Goal: Transaction & Acquisition: Purchase product/service

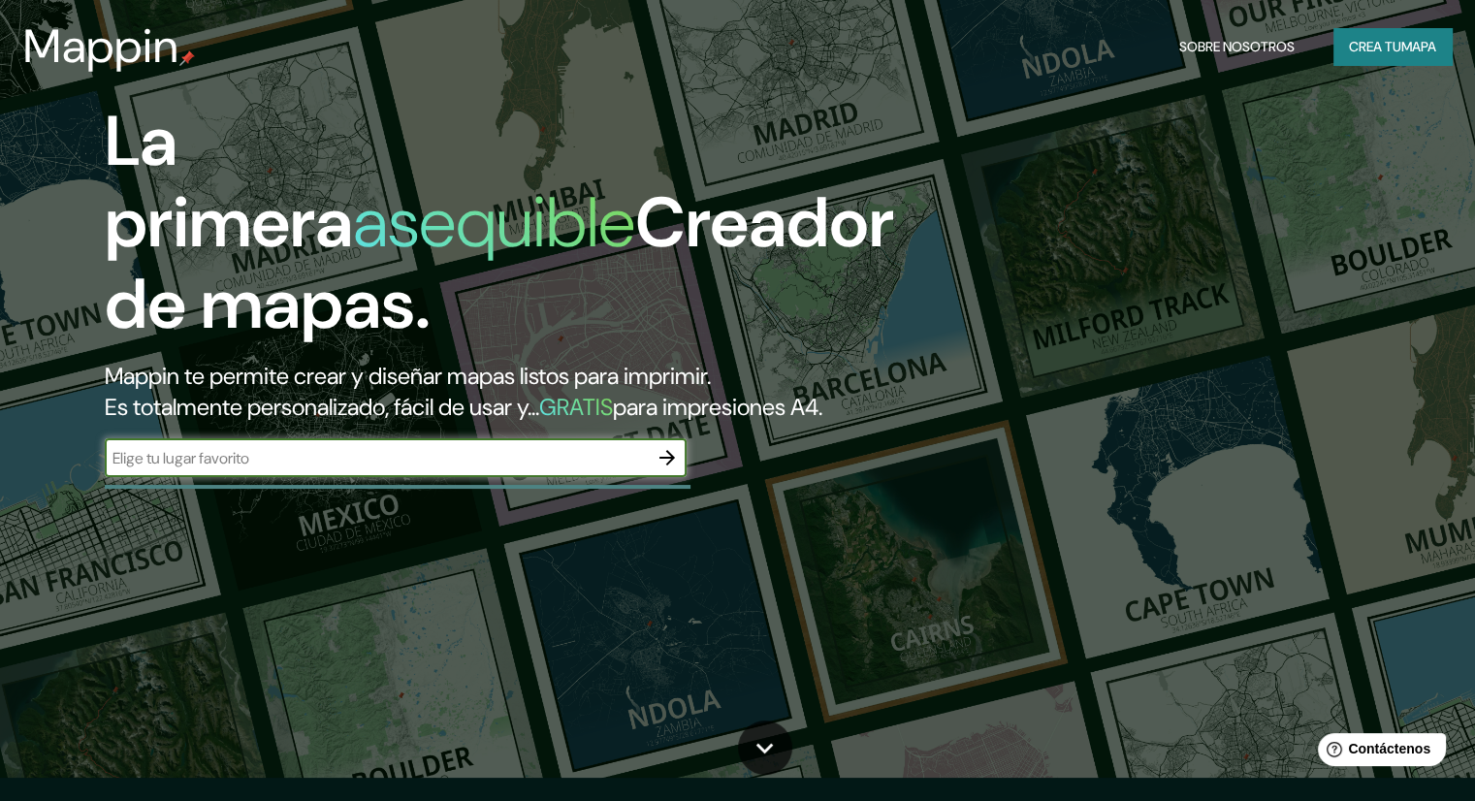
scroll to position [97, 0]
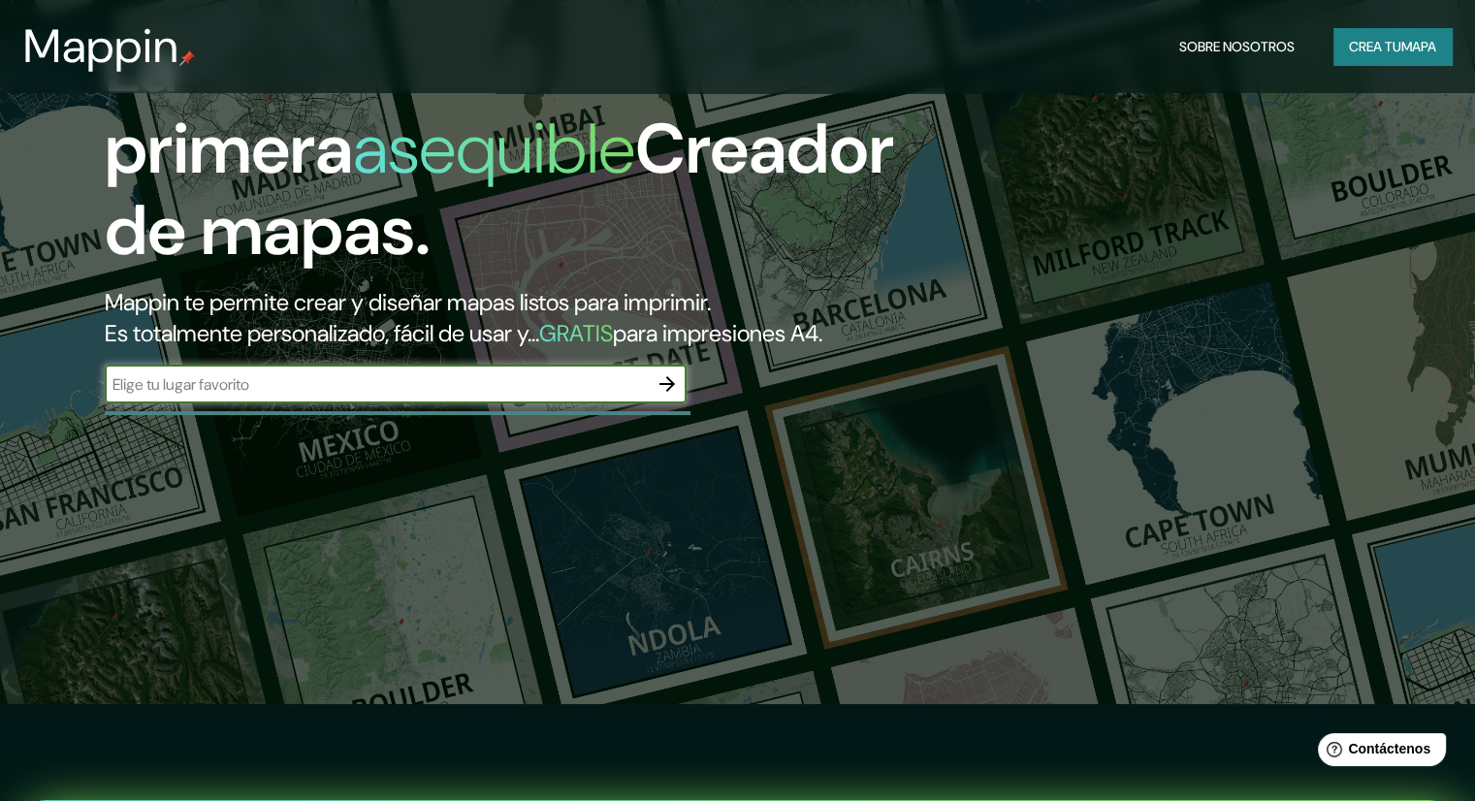
click at [272, 396] on input "text" at bounding box center [376, 384] width 543 height 22
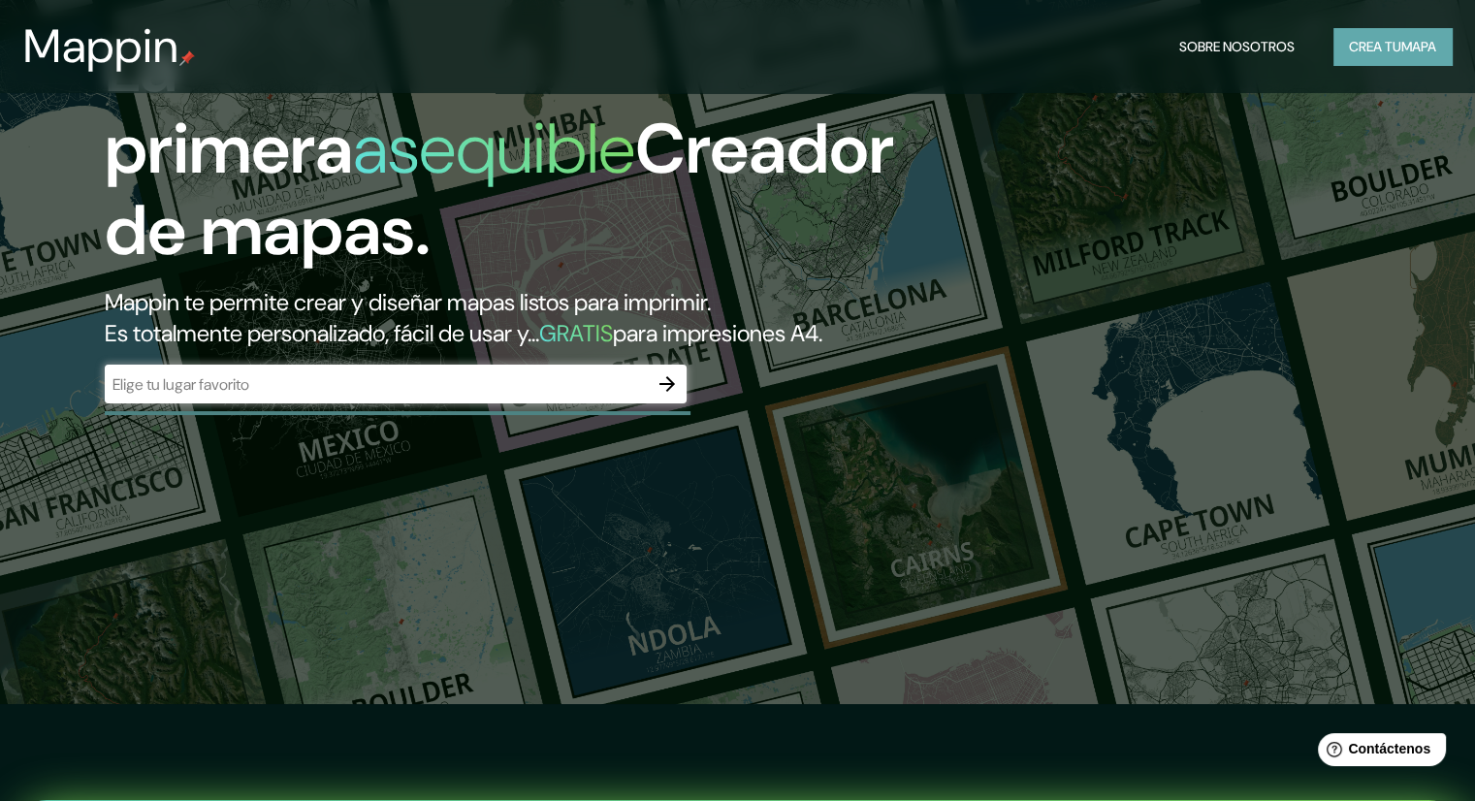
click at [1412, 53] on font "mapa" at bounding box center [1419, 46] width 35 height 17
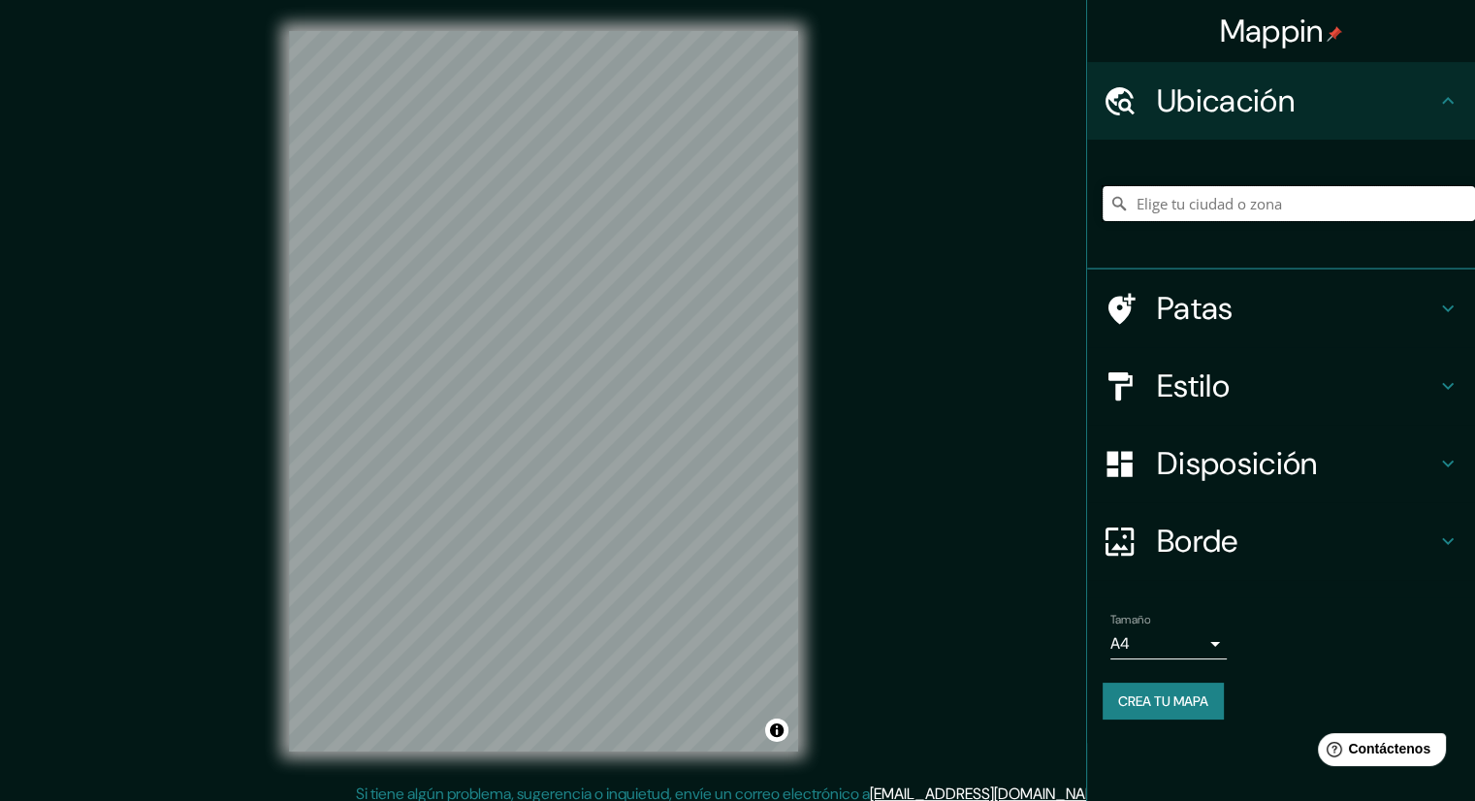
click at [1327, 208] on input "Elige tu ciudad o zona" at bounding box center [1289, 203] width 372 height 35
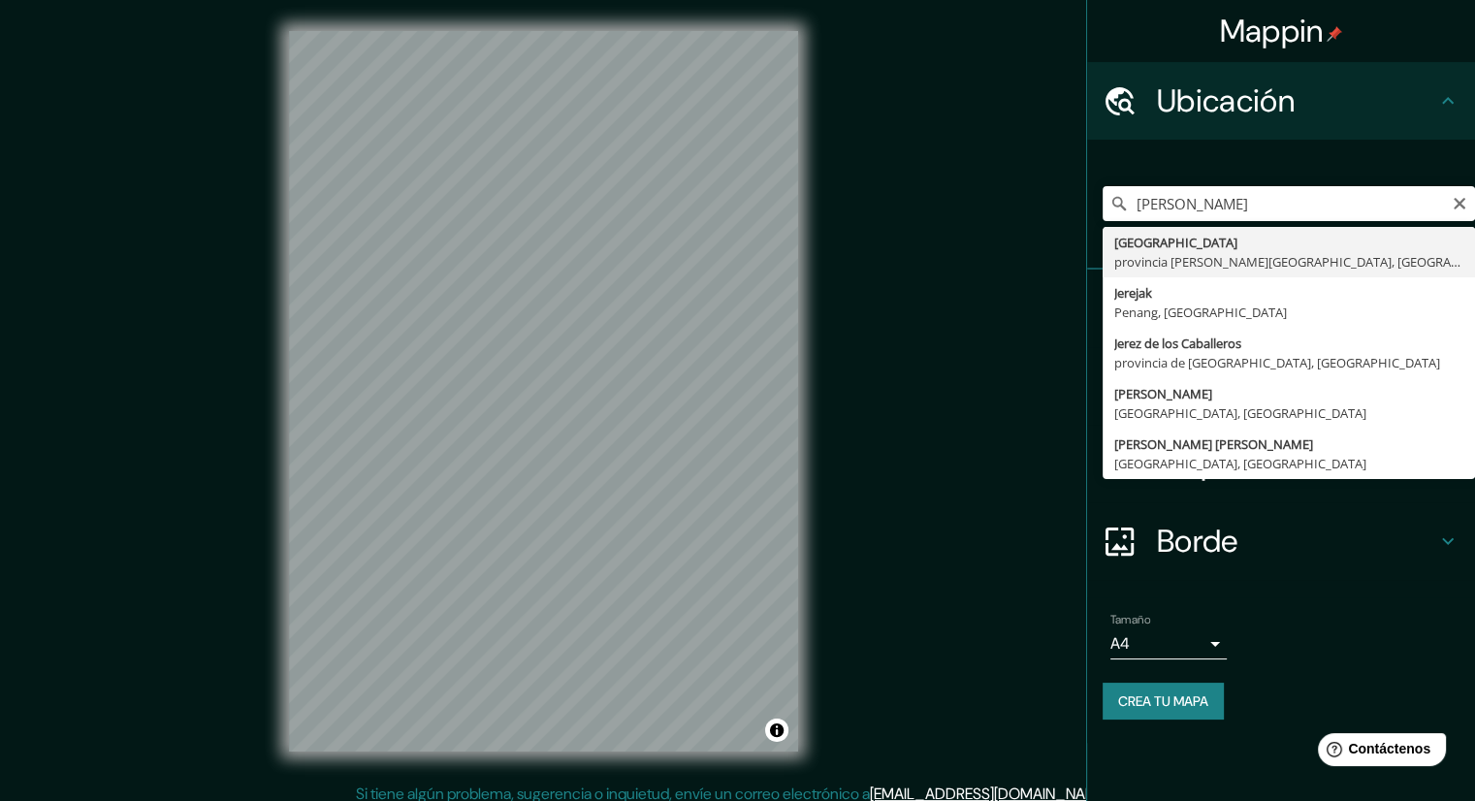
type input "[GEOGRAPHIC_DATA], provincia [PERSON_NAME][GEOGRAPHIC_DATA], [GEOGRAPHIC_DATA]"
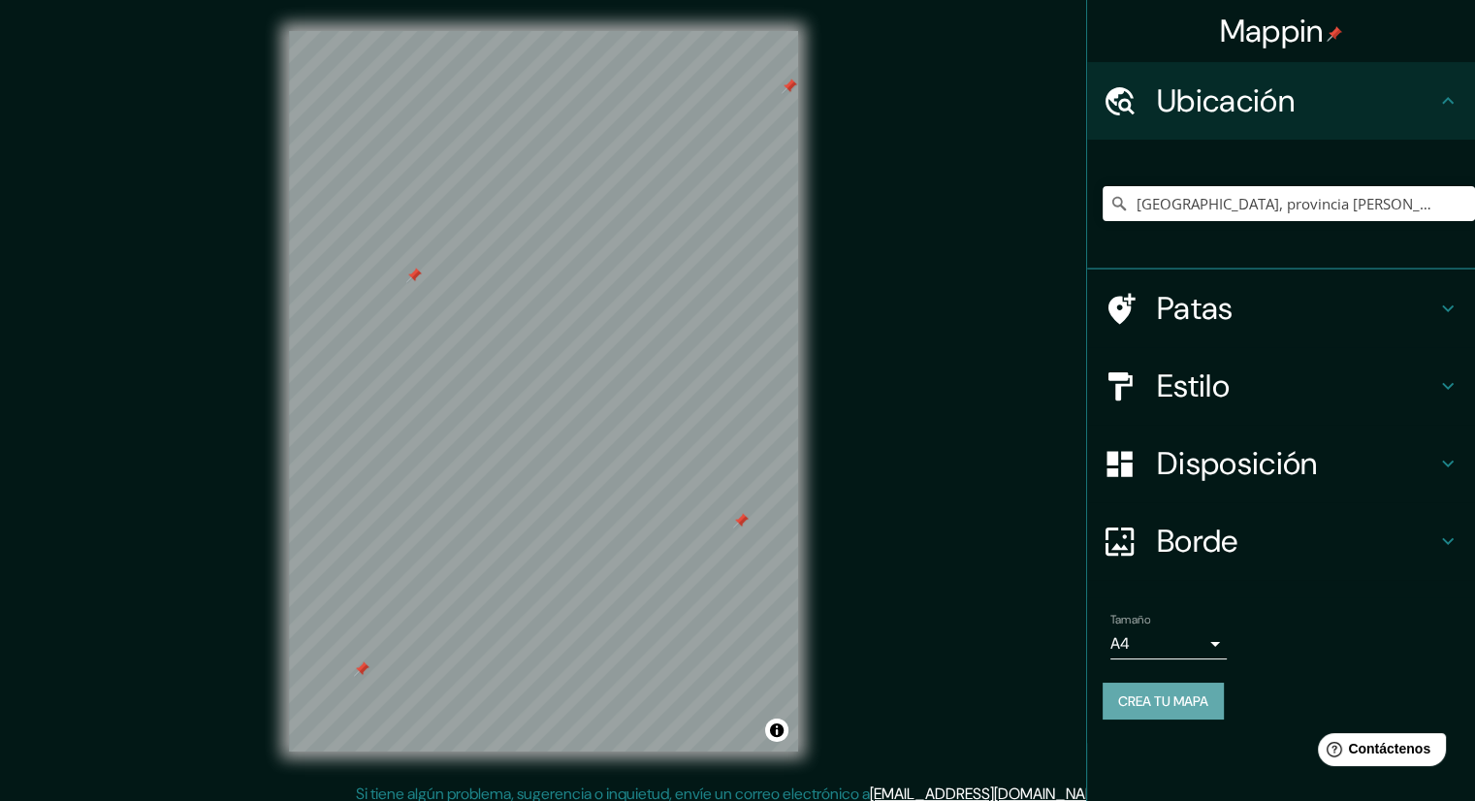
click at [1160, 690] on font "Crea tu mapa" at bounding box center [1163, 701] width 90 height 25
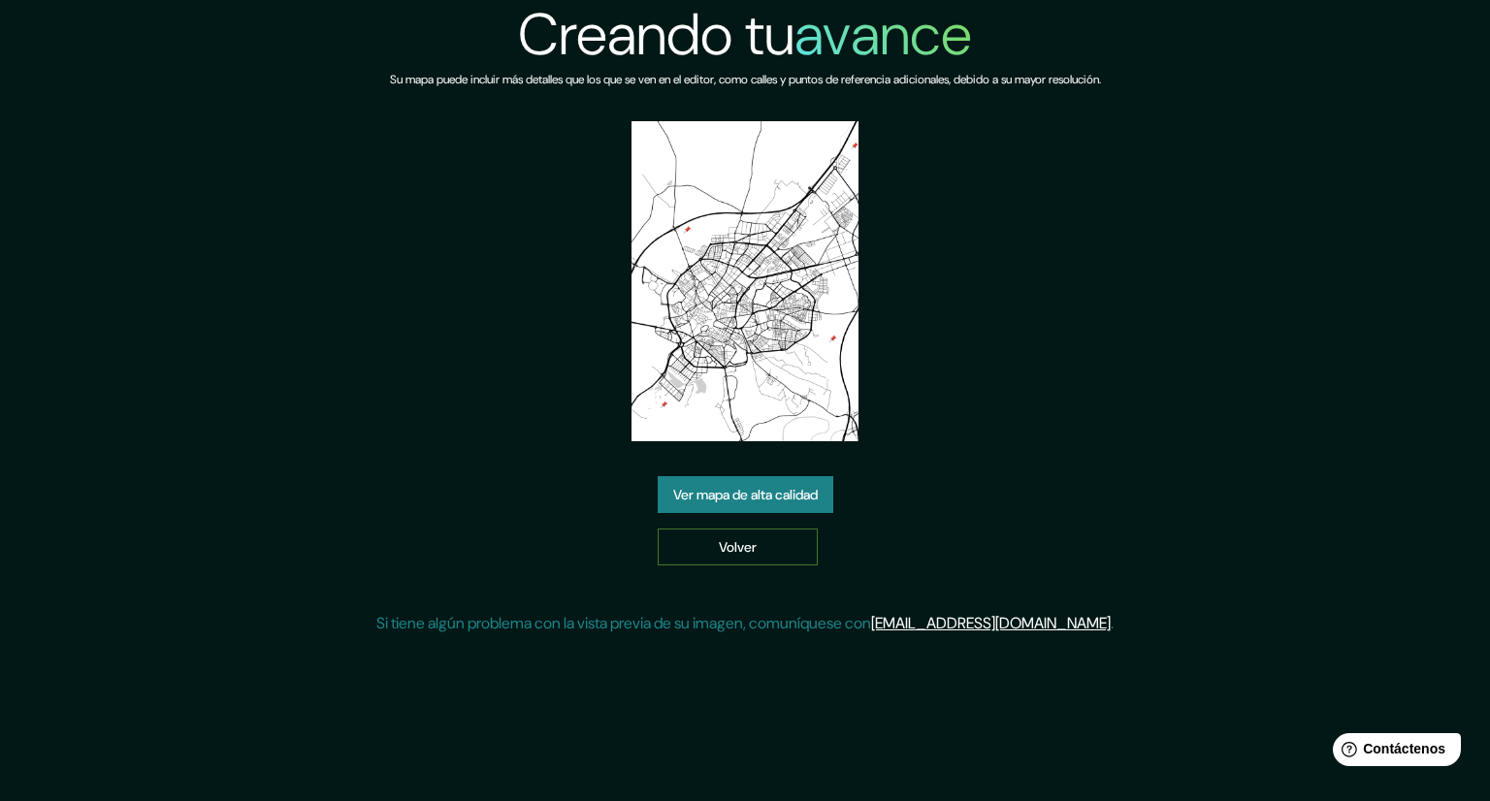
click at [714, 537] on link "Volver" at bounding box center [738, 547] width 160 height 37
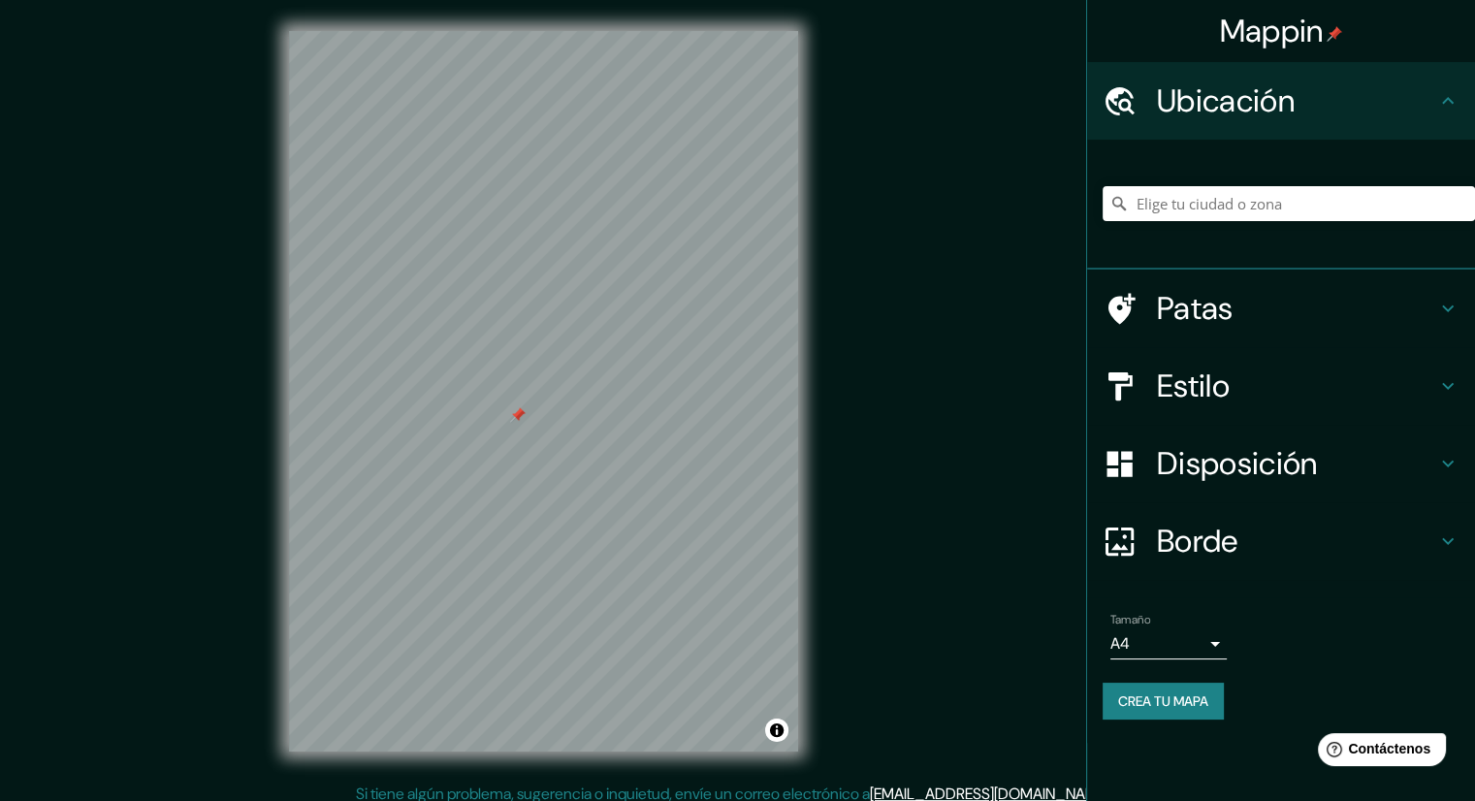
click at [514, 409] on div at bounding box center [518, 415] width 16 height 16
click at [1210, 402] on font "Estilo" at bounding box center [1193, 386] width 73 height 41
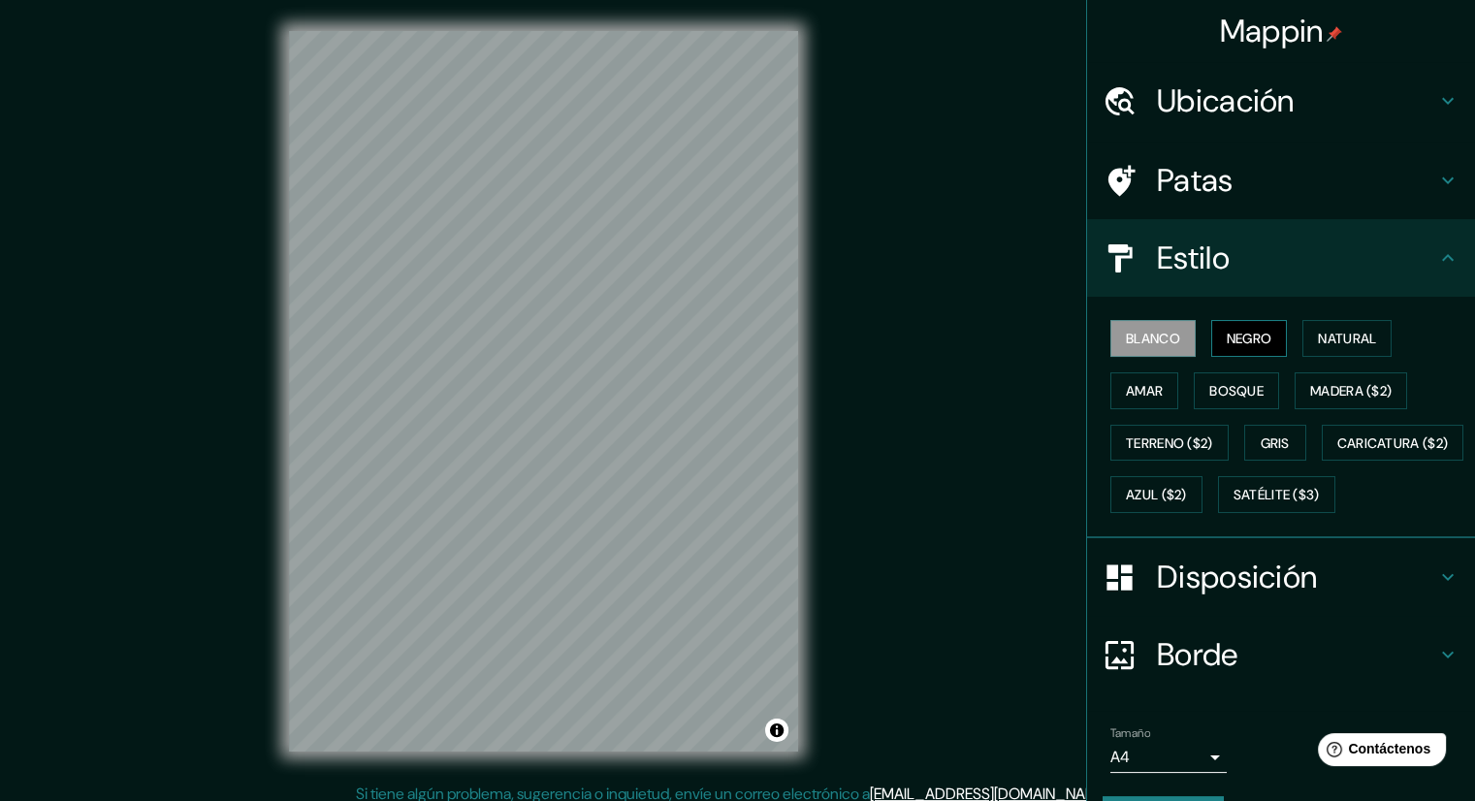
click at [1227, 339] on font "Negro" at bounding box center [1250, 338] width 46 height 17
click at [1133, 384] on font "Amar" at bounding box center [1144, 390] width 37 height 17
click at [1219, 393] on font "Bosque" at bounding box center [1236, 390] width 54 height 17
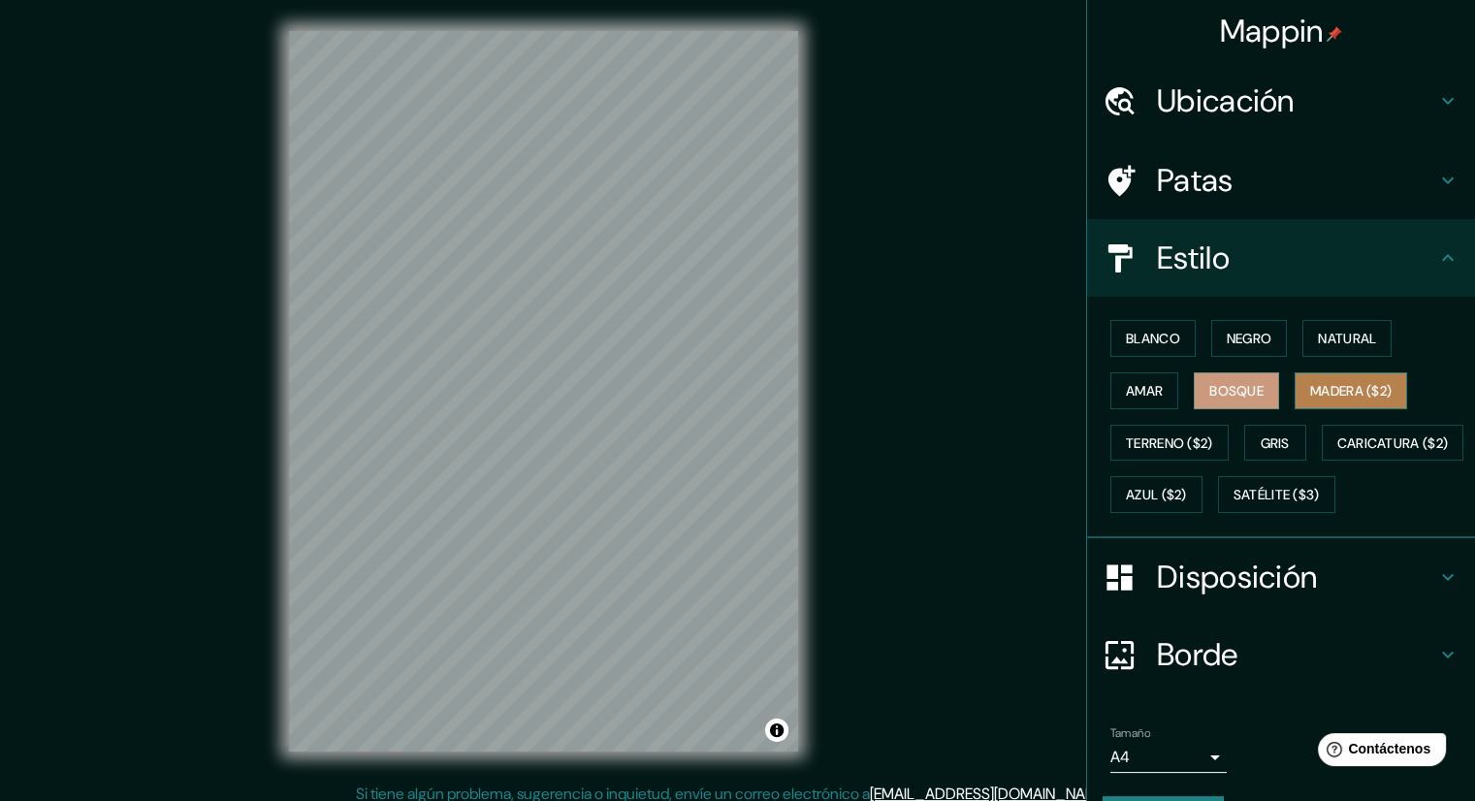
click at [1339, 389] on font "Madera ($2)" at bounding box center [1350, 390] width 81 height 17
click at [1261, 439] on font "Gris" at bounding box center [1275, 443] width 29 height 17
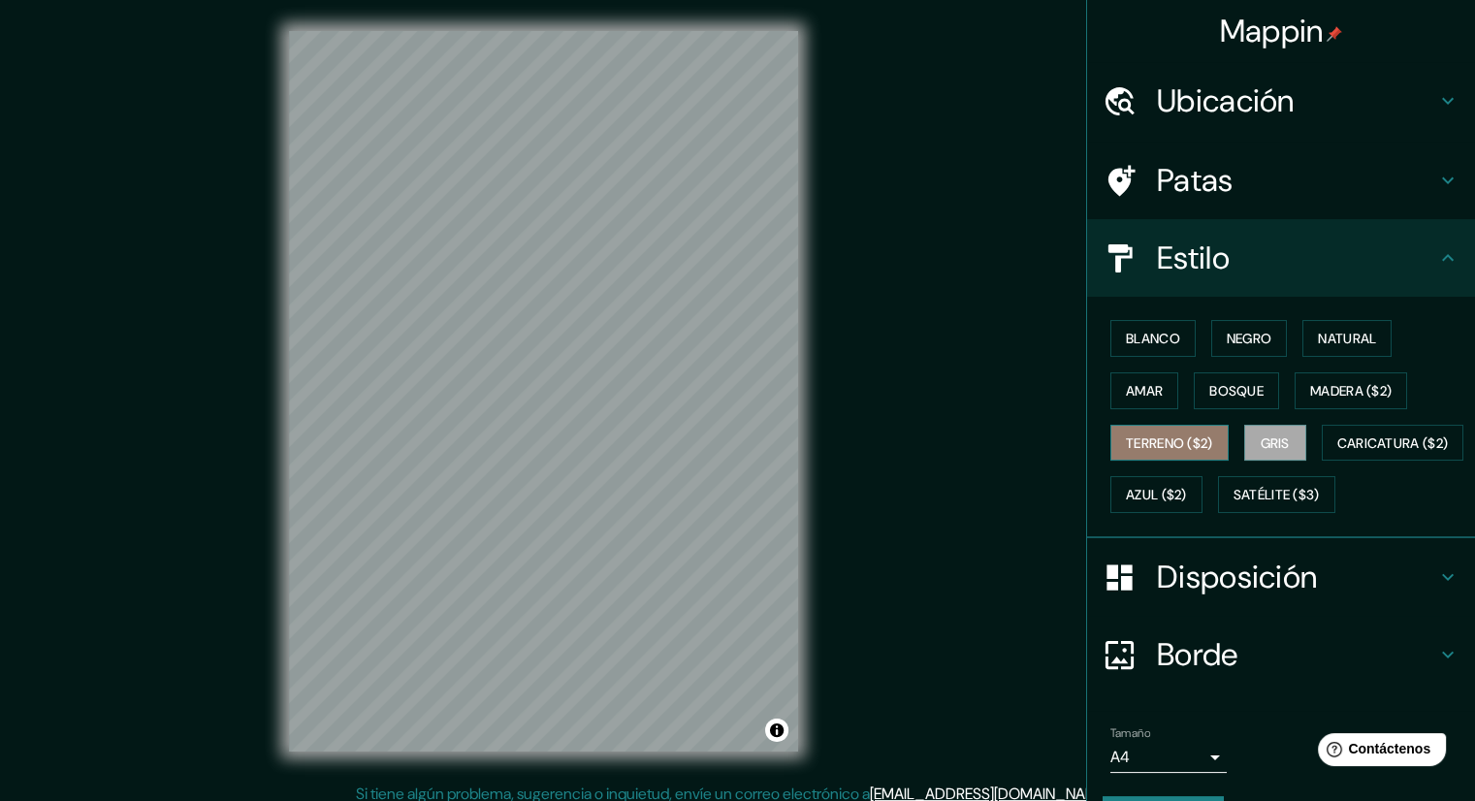
click at [1168, 436] on font "Terreno ($2)" at bounding box center [1169, 443] width 87 height 17
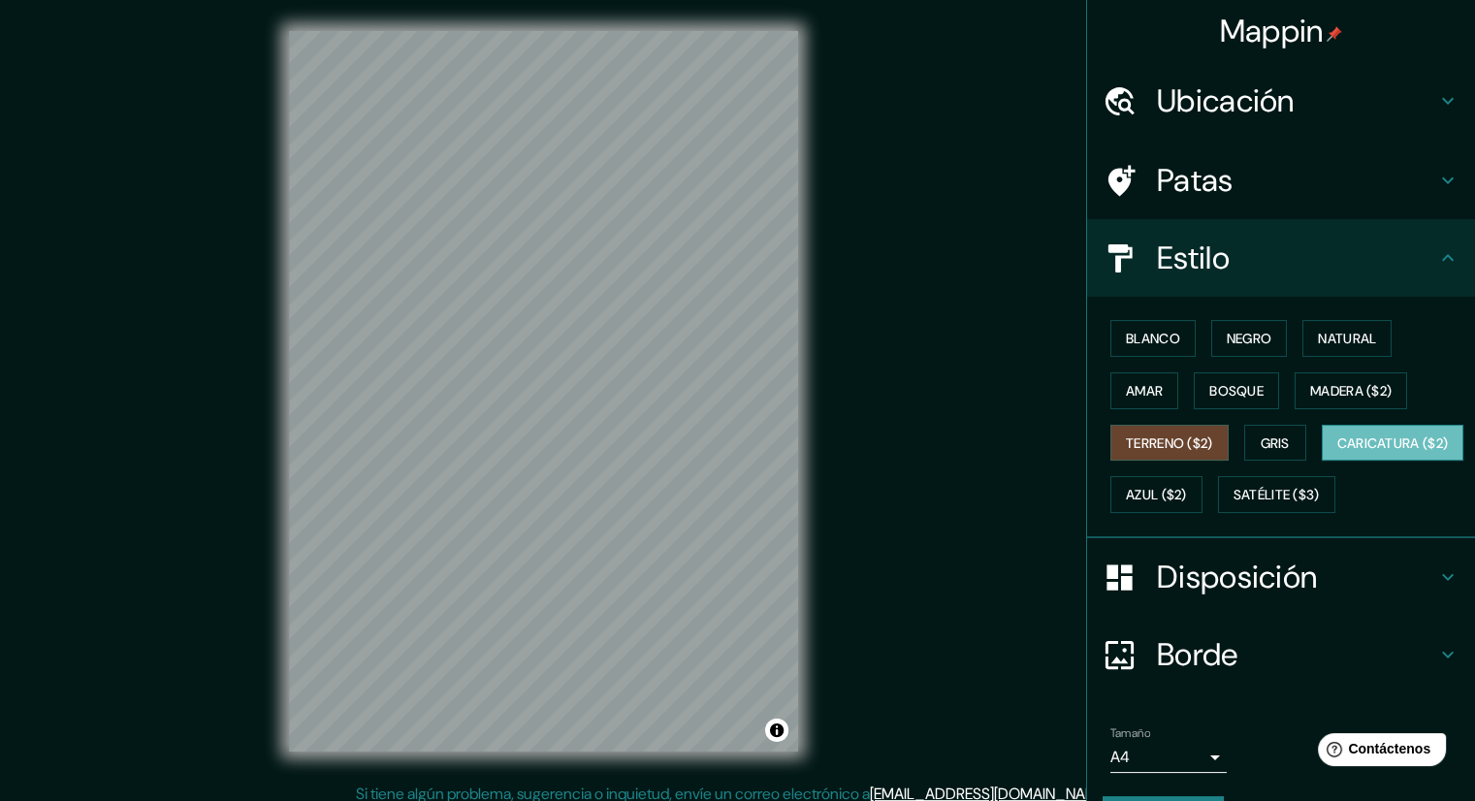
click at [1338, 452] on font "Caricatura ($2)" at bounding box center [1394, 443] width 112 height 17
click at [1234, 507] on font "Satélite ($3)" at bounding box center [1277, 494] width 86 height 25
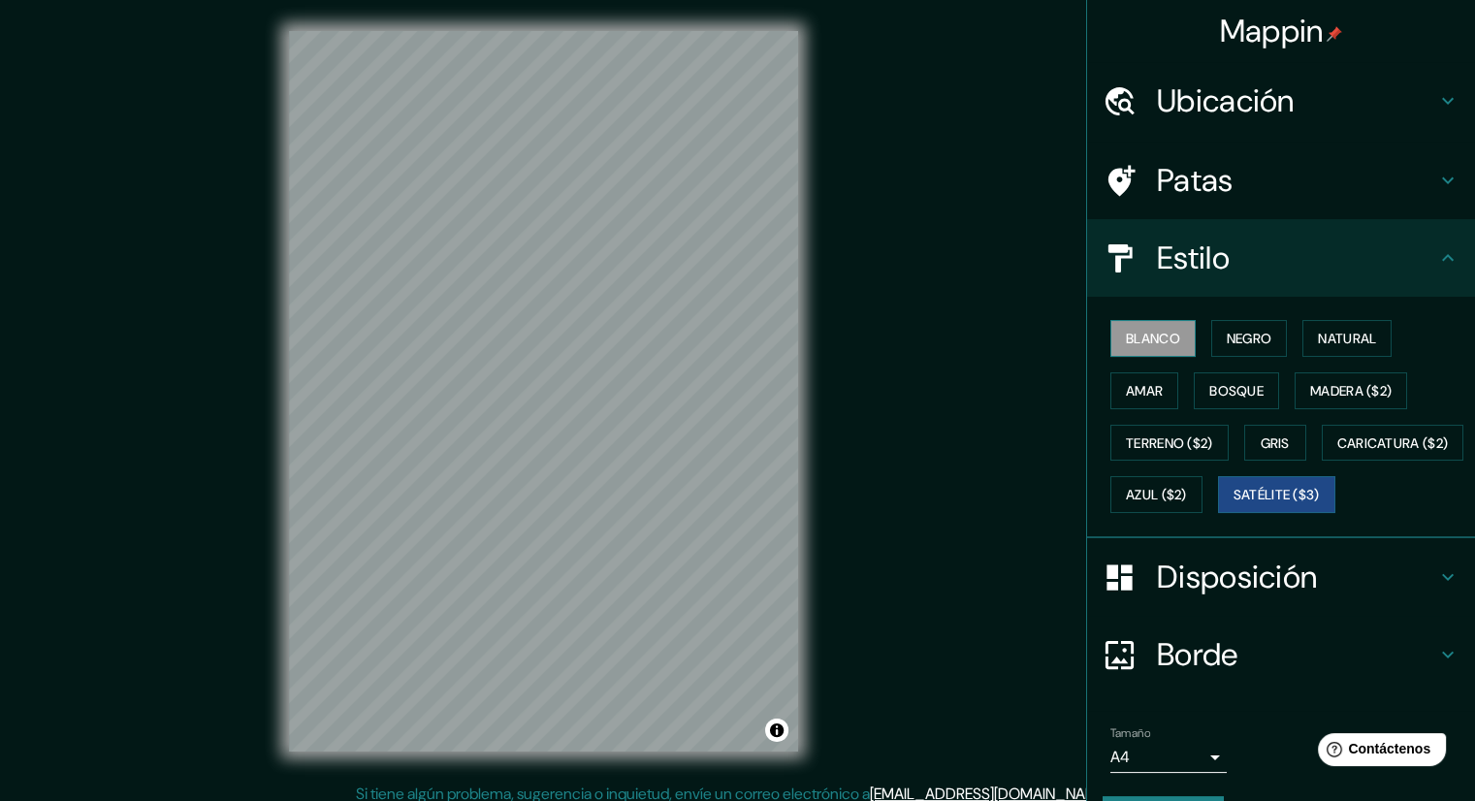
click at [1167, 339] on font "Blanco" at bounding box center [1153, 338] width 54 height 17
click at [1318, 339] on font "Natural" at bounding box center [1347, 338] width 58 height 17
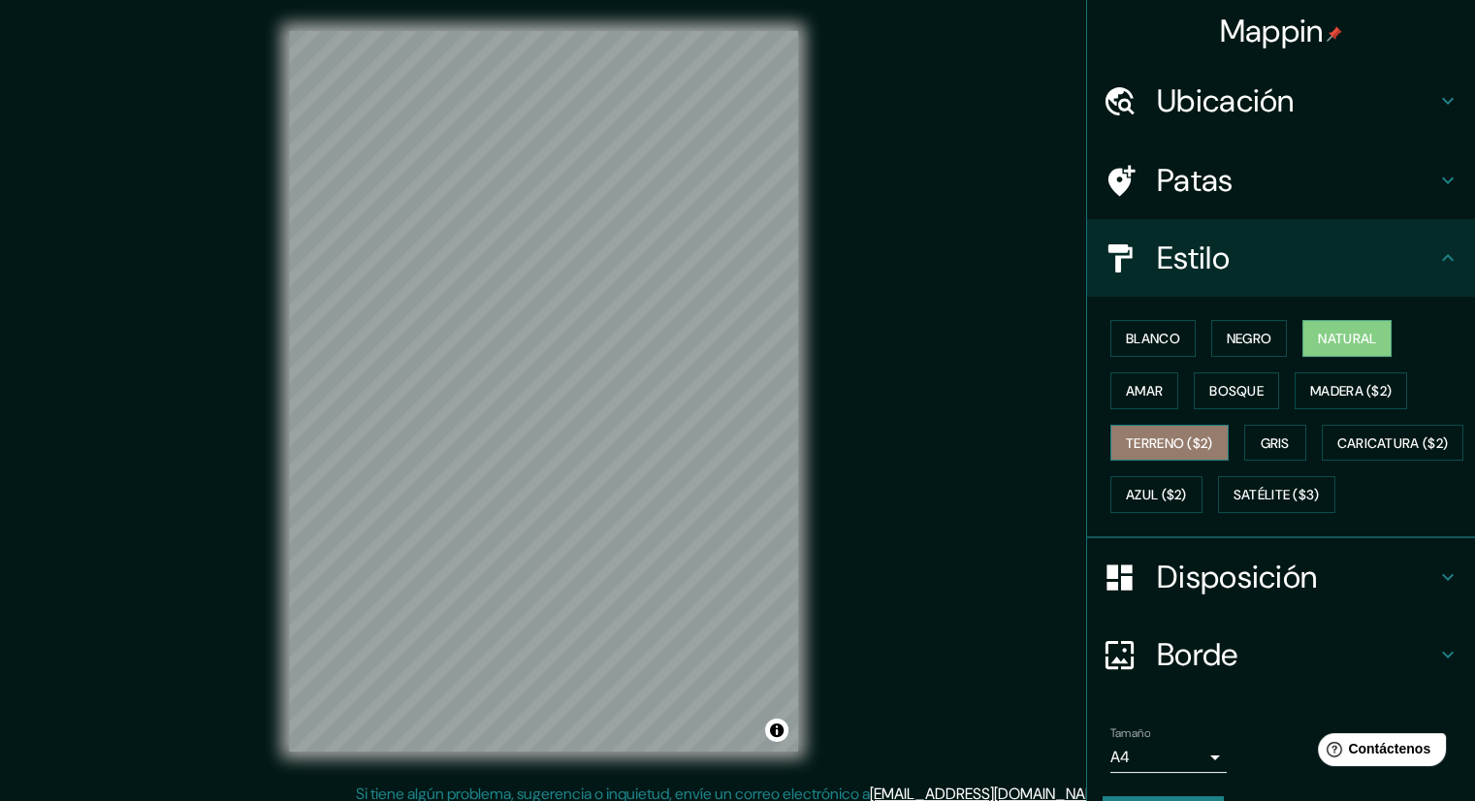
click at [1137, 452] on font "Terreno ($2)" at bounding box center [1169, 443] width 87 height 25
click at [1226, 436] on div "Blanco Negro Natural Amar Bosque Madera ($2) Terreno ($2) Gris Caricatura ($2) …" at bounding box center [1289, 416] width 372 height 209
click at [1261, 436] on font "Gris" at bounding box center [1275, 443] width 29 height 17
click at [1325, 335] on font "Natural" at bounding box center [1347, 338] width 58 height 17
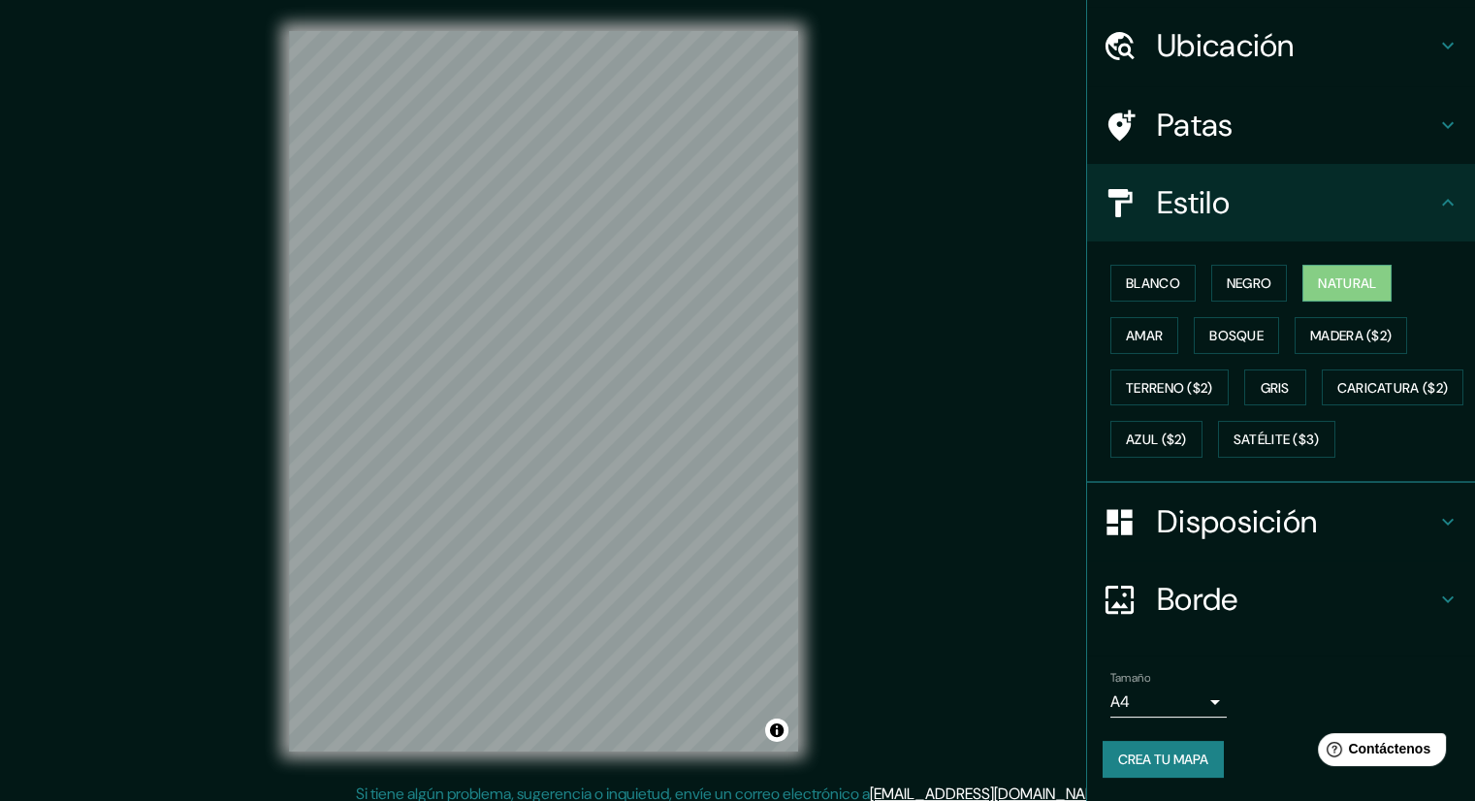
scroll to position [103, 0]
click at [1189, 540] on font "Disposición" at bounding box center [1237, 521] width 160 height 41
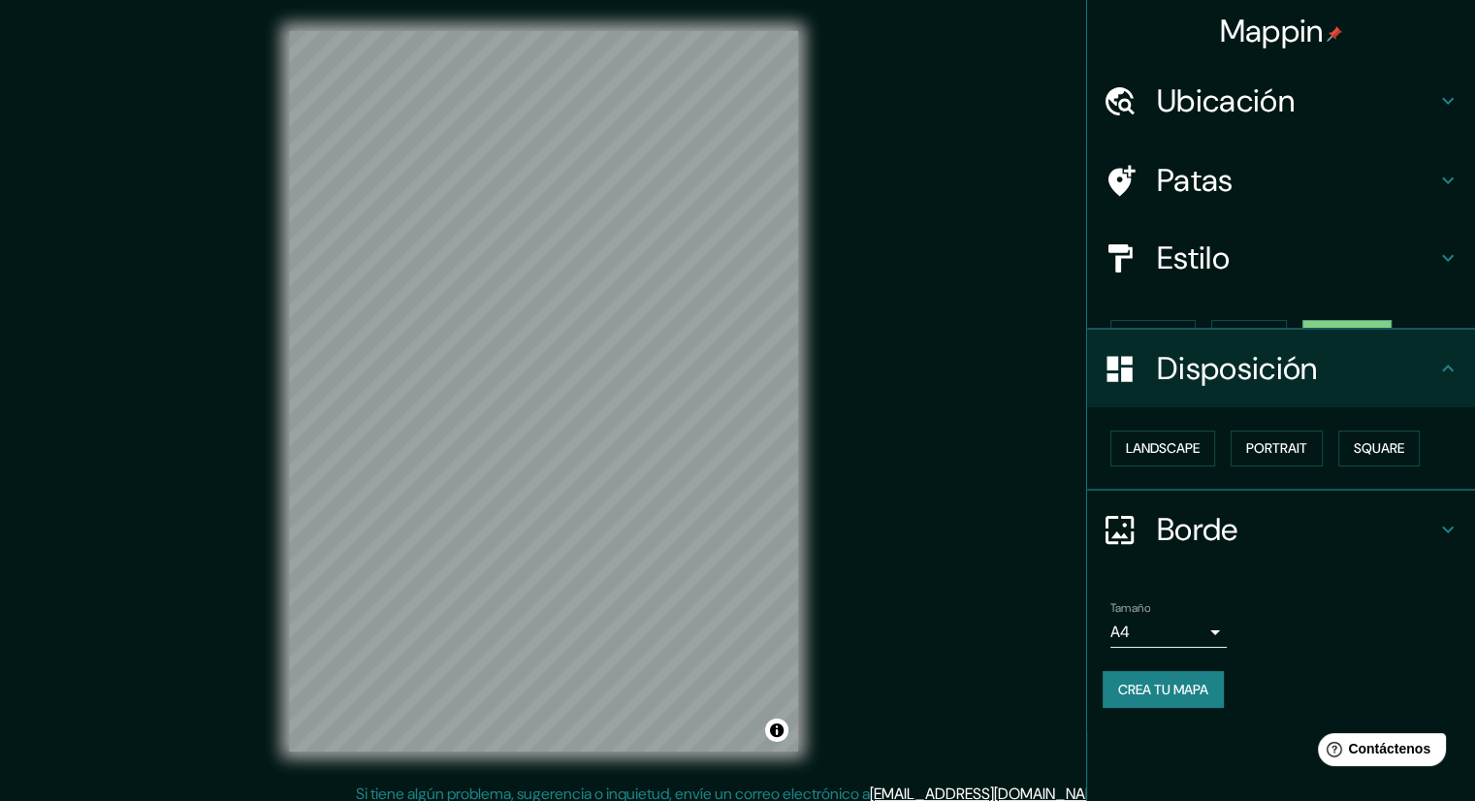
scroll to position [0, 0]
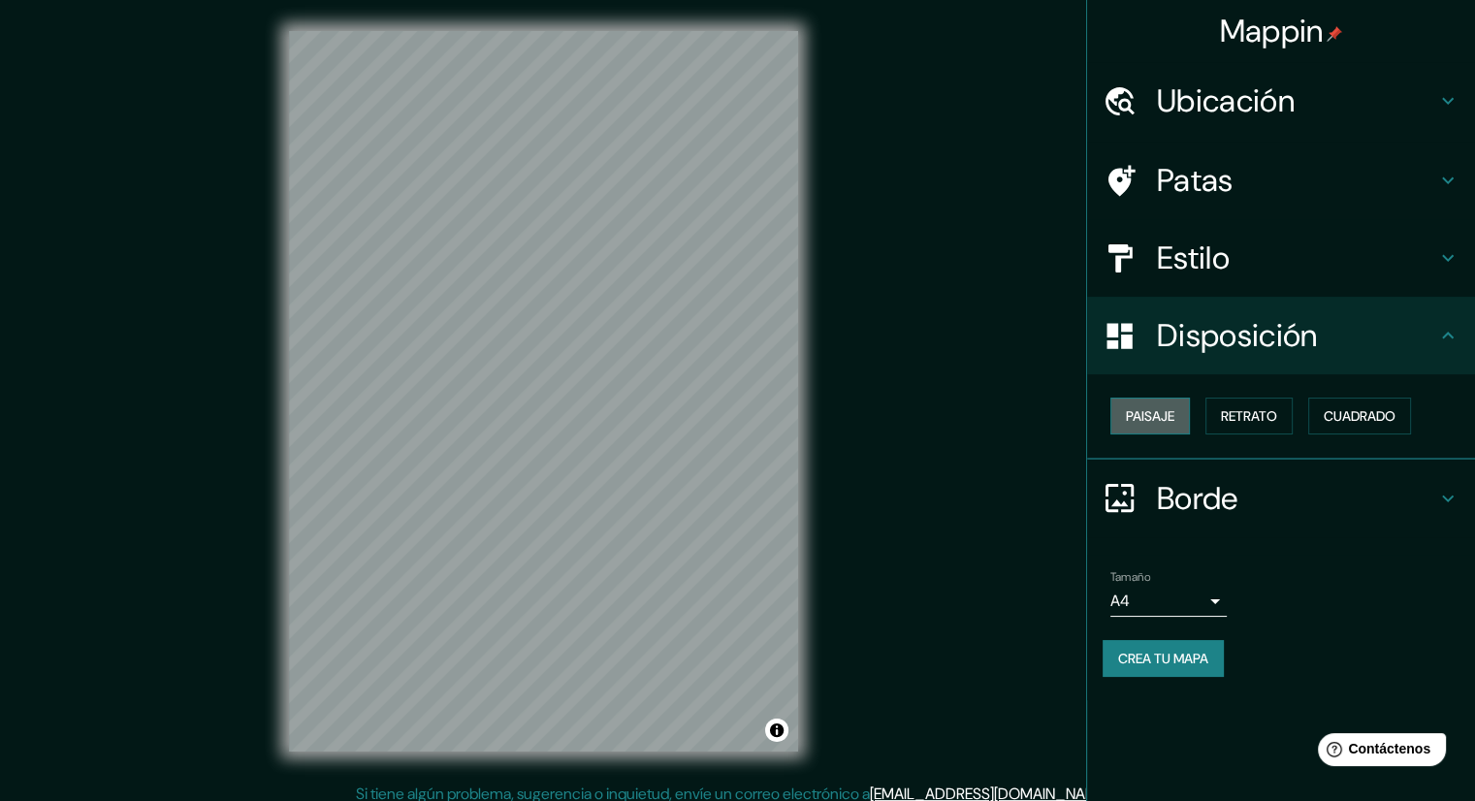
click at [1172, 412] on font "Paisaje" at bounding box center [1150, 415] width 48 height 17
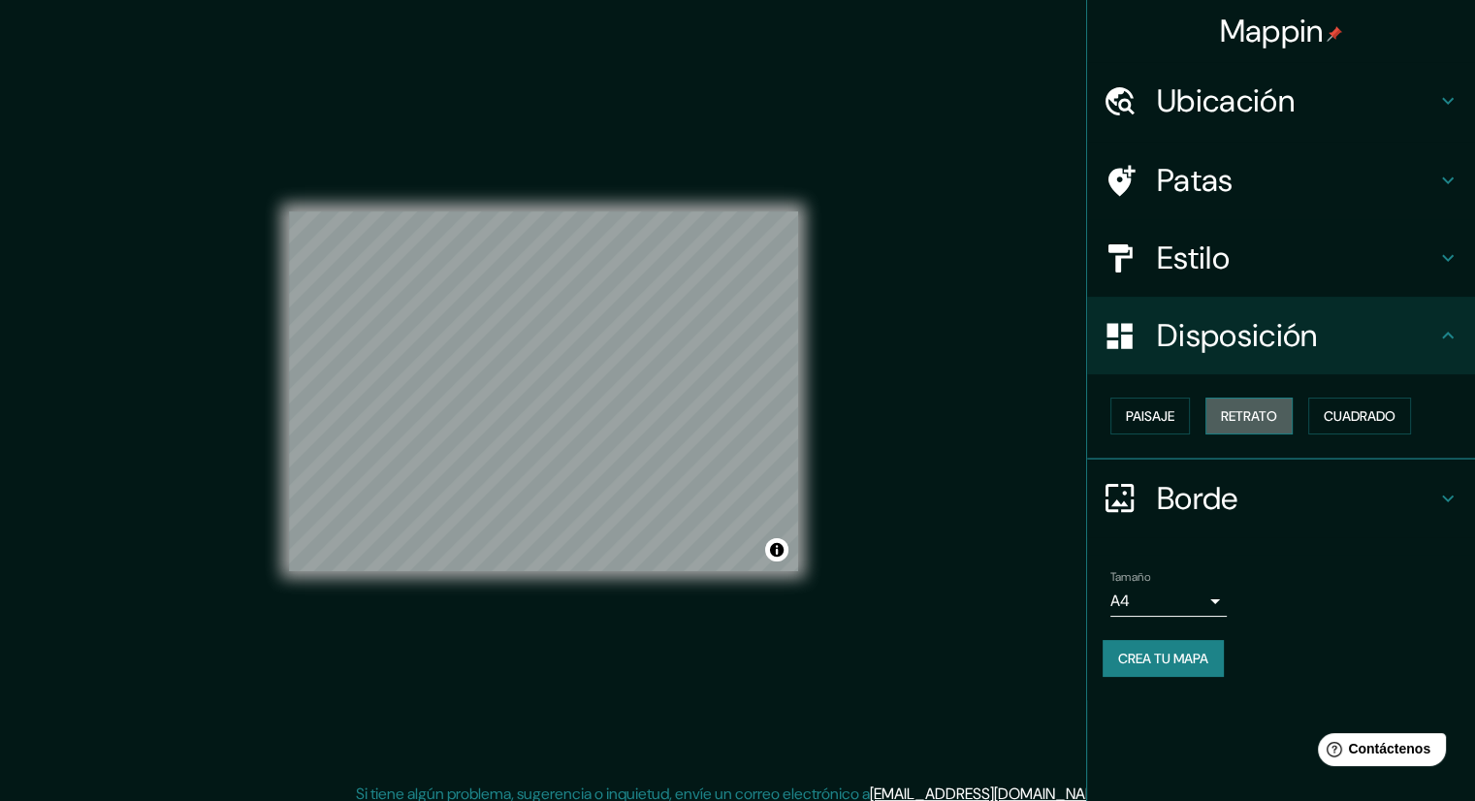
click at [1229, 417] on font "Retrato" at bounding box center [1249, 415] width 56 height 17
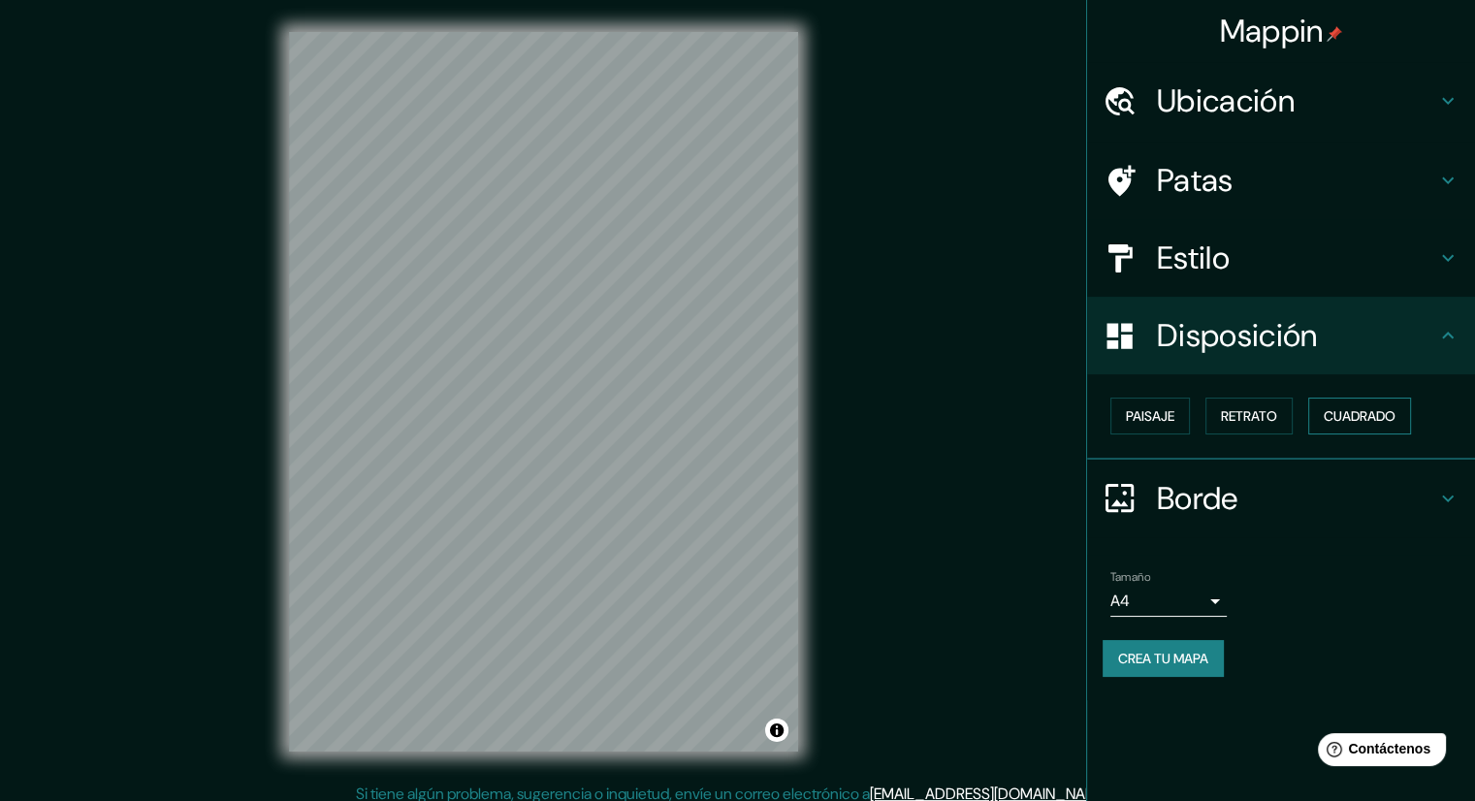
click at [1388, 412] on font "Cuadrado" at bounding box center [1360, 415] width 72 height 17
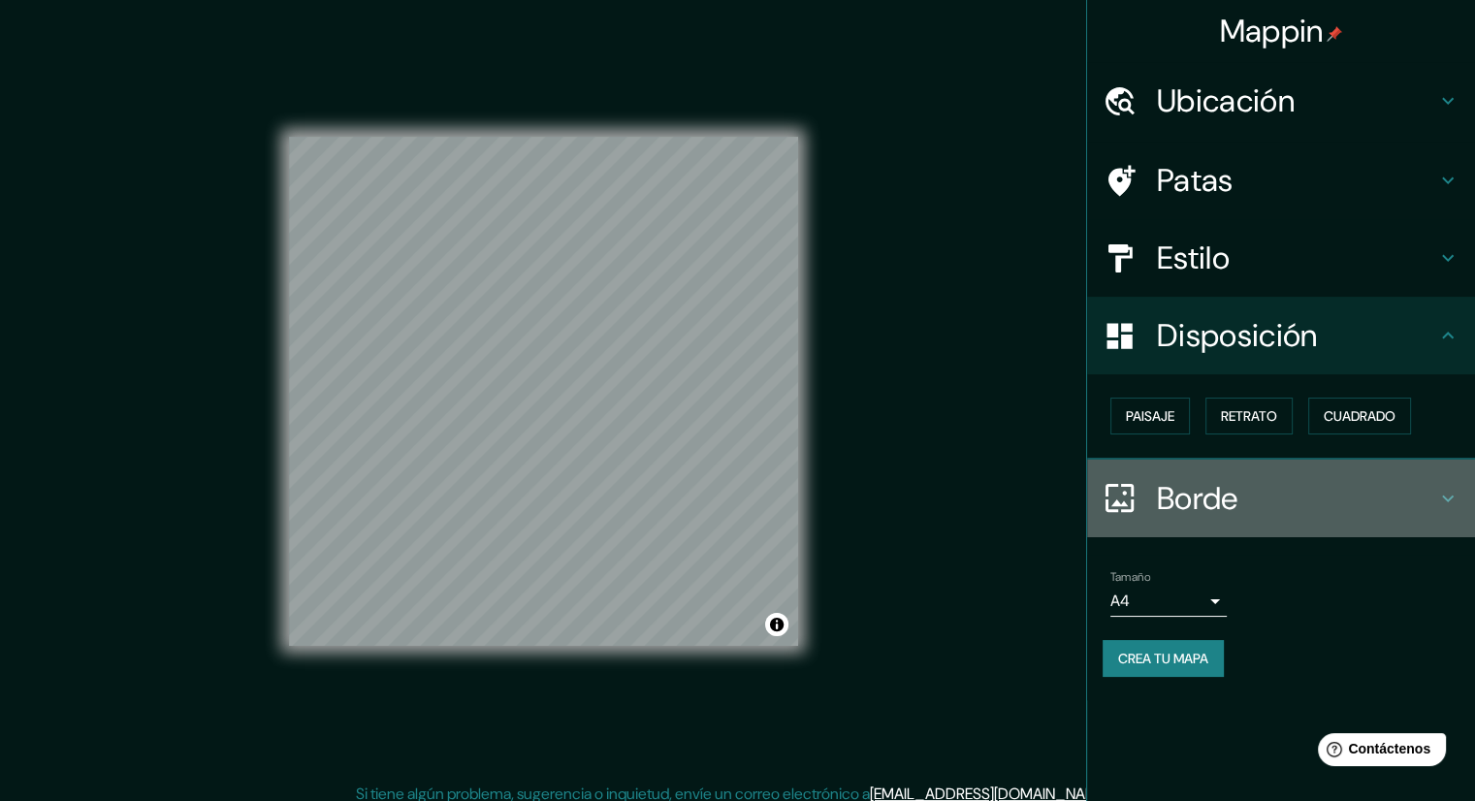
click at [1206, 517] on font "Borde" at bounding box center [1197, 498] width 81 height 41
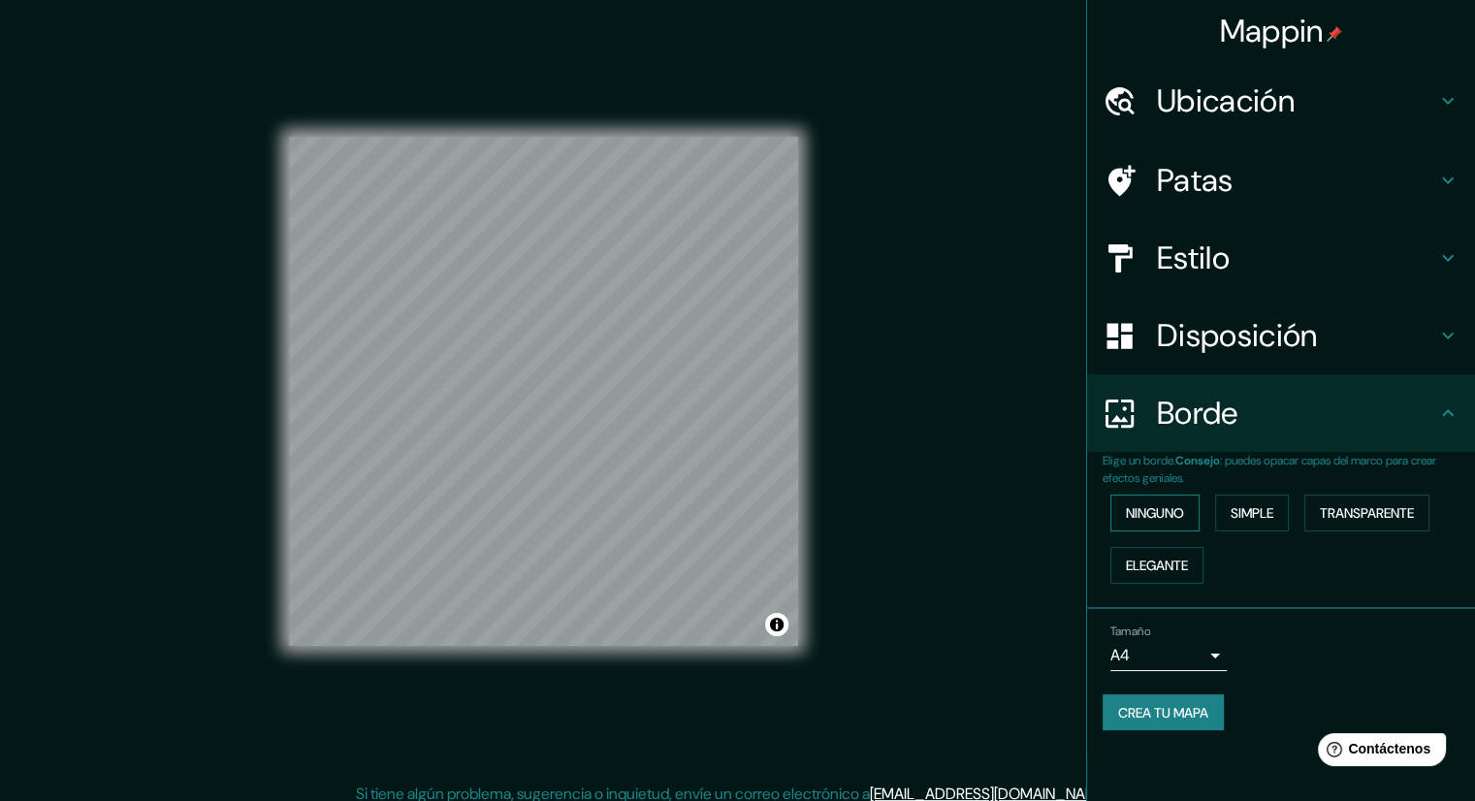
click at [1174, 512] on font "Ninguno" at bounding box center [1155, 512] width 58 height 17
click at [1214, 517] on div "Ninguno Simple Transparente Elegante" at bounding box center [1289, 539] width 372 height 105
click at [1239, 513] on font "Simple" at bounding box center [1252, 512] width 43 height 17
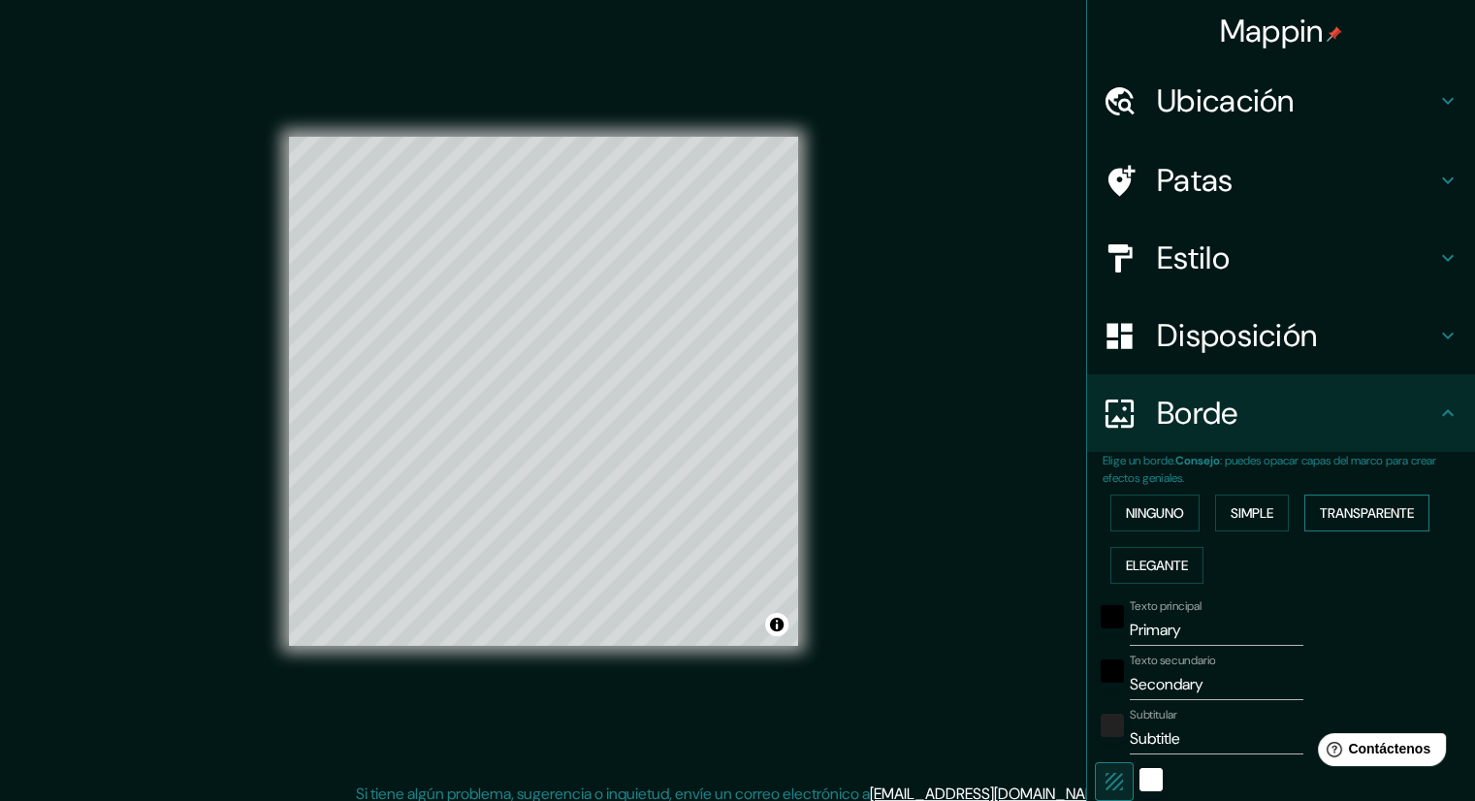
click at [1347, 501] on font "Transparente" at bounding box center [1367, 512] width 94 height 25
click at [1171, 564] on font "Elegante" at bounding box center [1157, 565] width 62 height 17
click at [1123, 495] on button "Ninguno" at bounding box center [1155, 513] width 89 height 37
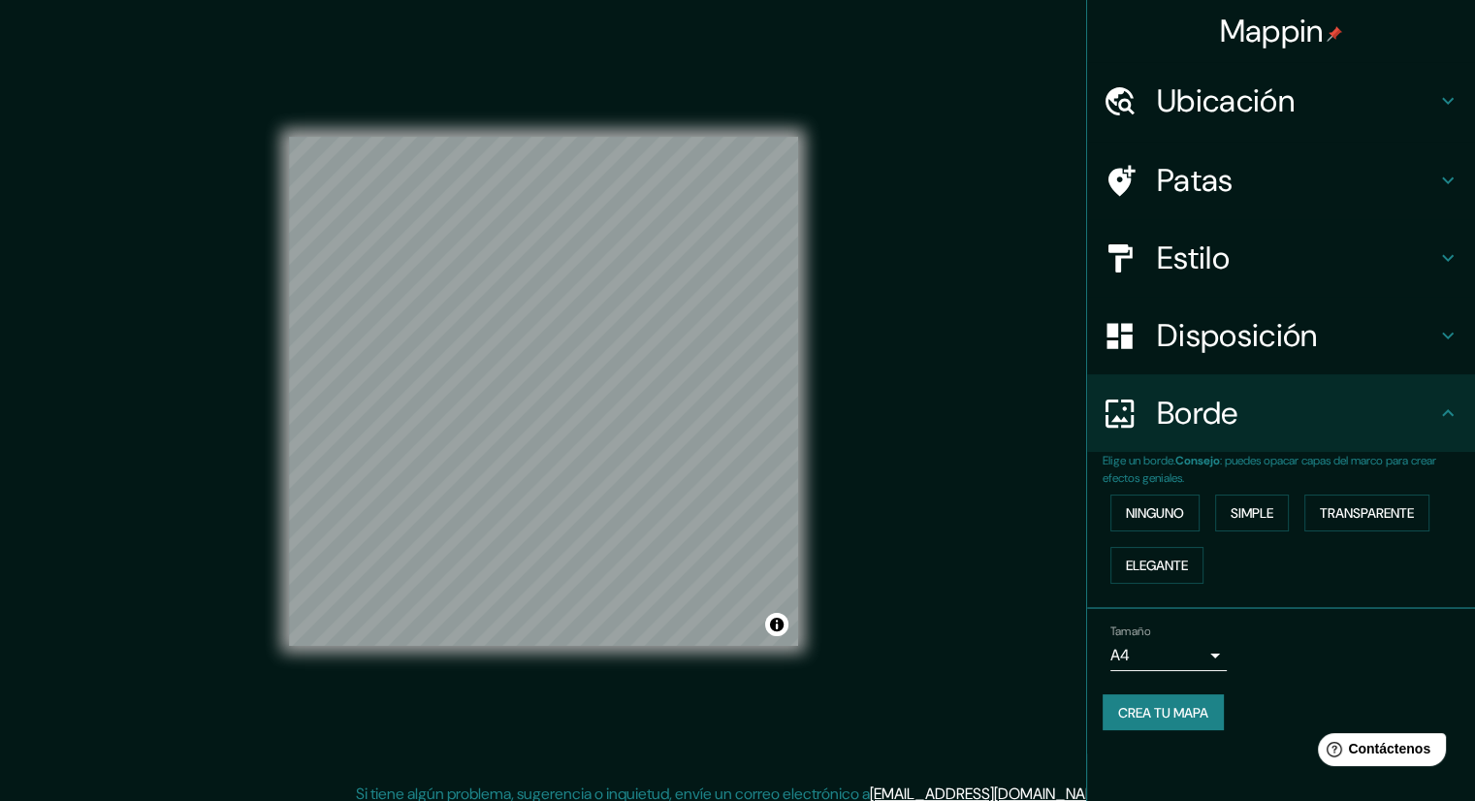
click at [1178, 665] on body "Mappin Ubicación Patas Estilo Disposición Borde Elige un borde. Consejo : puede…" at bounding box center [737, 400] width 1475 height 801
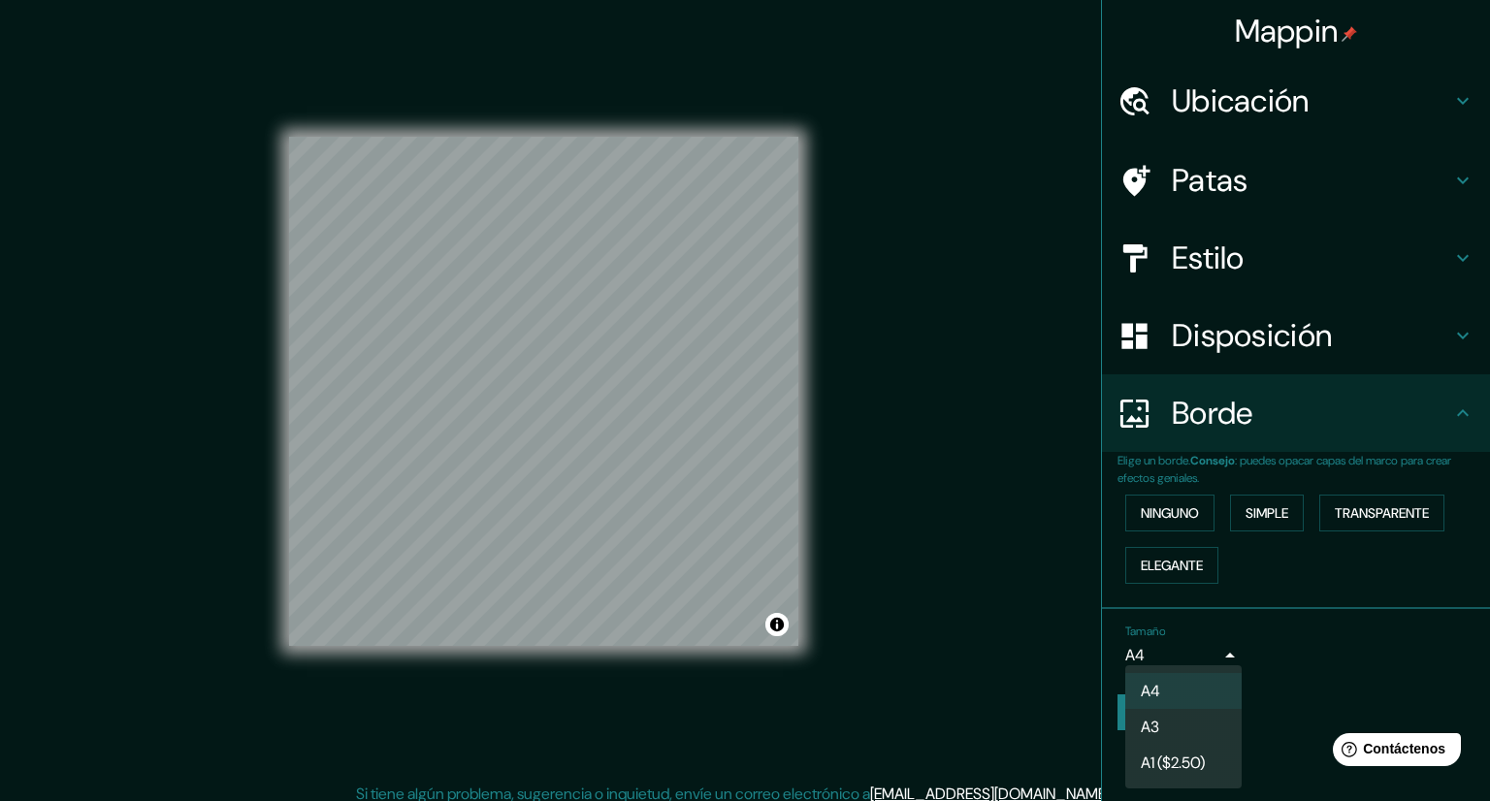
click at [1165, 718] on li "A3" at bounding box center [1183, 727] width 116 height 36
click at [1160, 637] on body "Mappin Ubicación Patas Estilo Disposición Borde Elige un borde. Consejo : puede…" at bounding box center [745, 400] width 1490 height 801
click at [1158, 674] on li "A4" at bounding box center [1183, 691] width 116 height 36
type input "single"
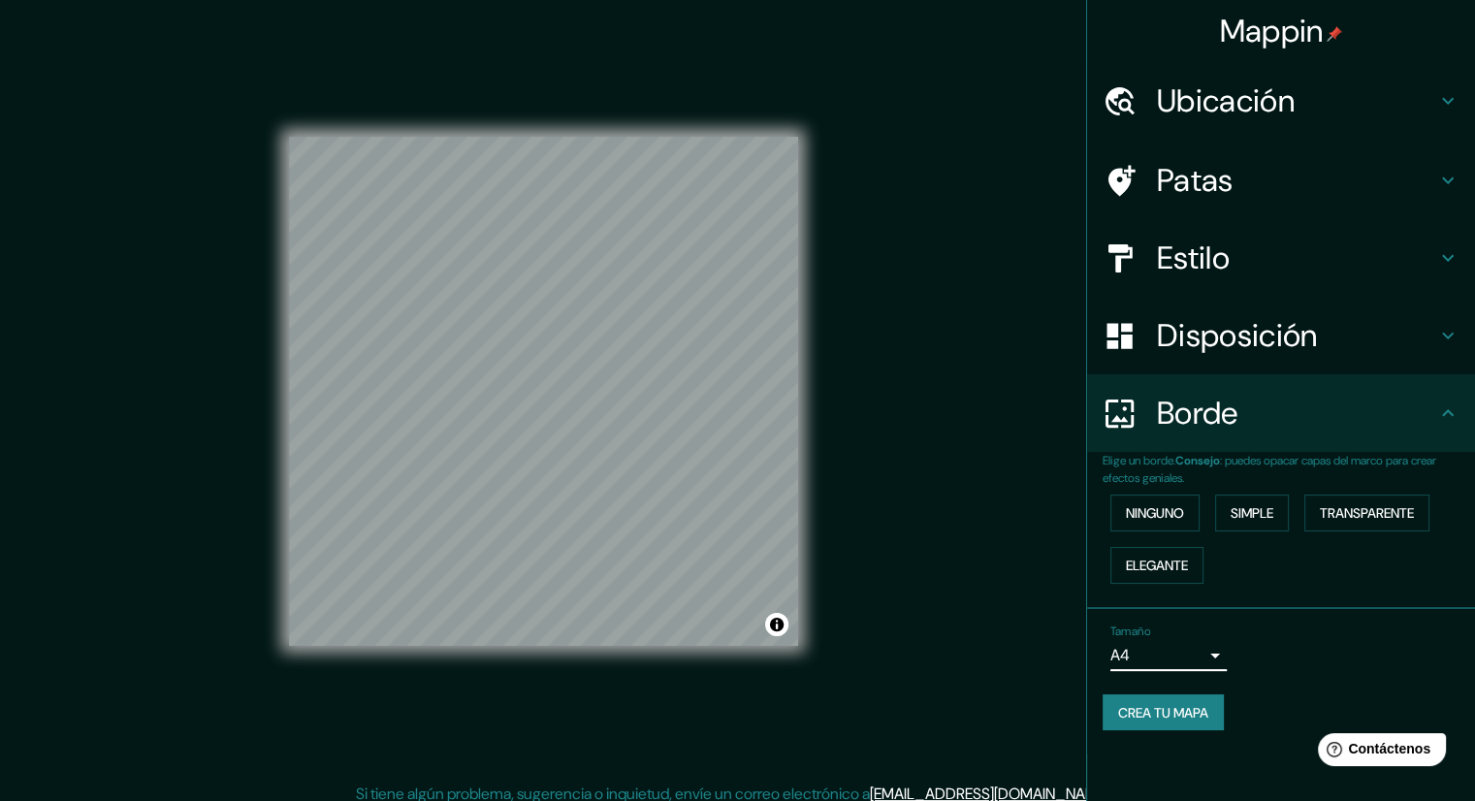
click at [1261, 354] on font "Disposición" at bounding box center [1237, 335] width 160 height 41
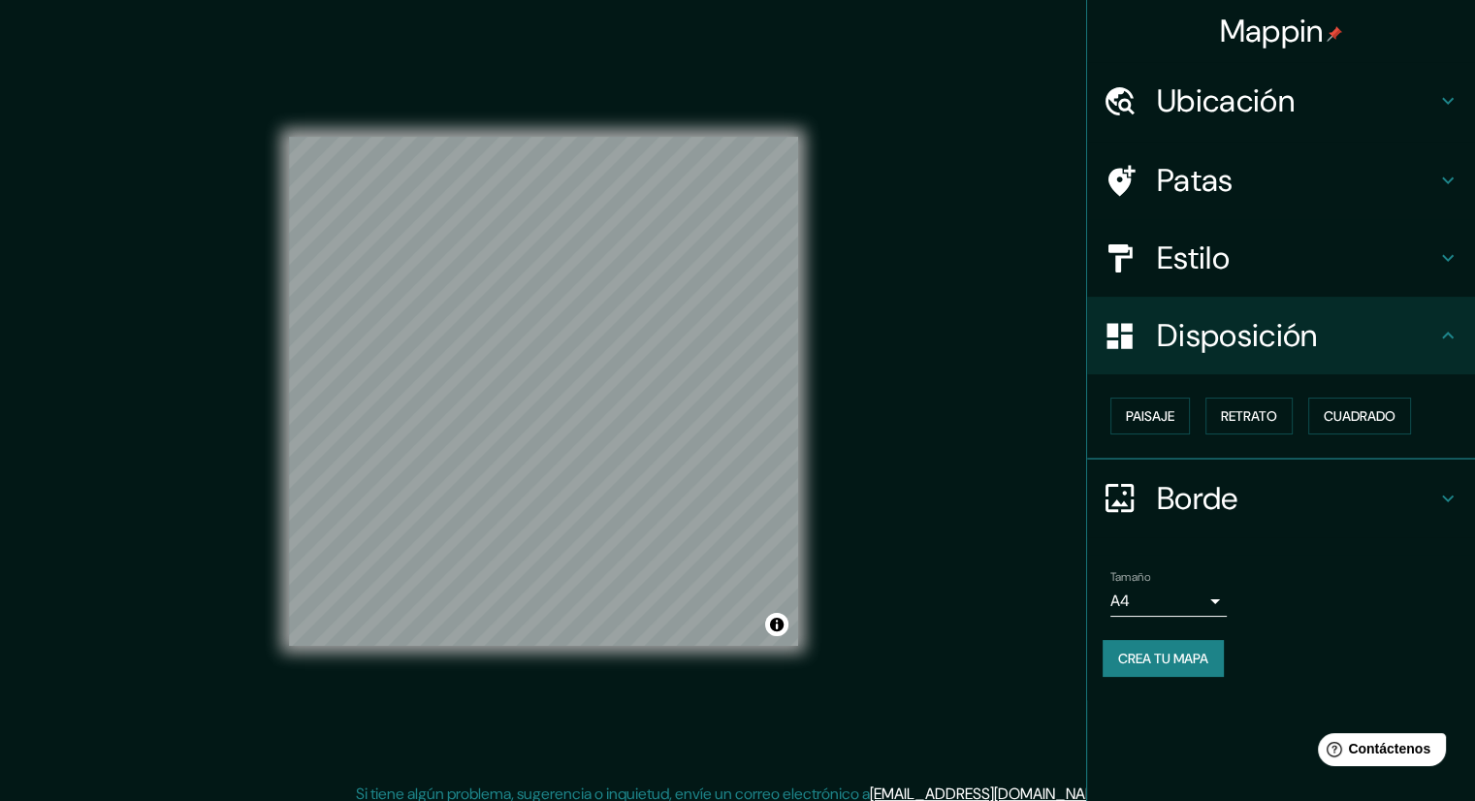
click at [1207, 187] on font "Patas" at bounding box center [1195, 180] width 77 height 41
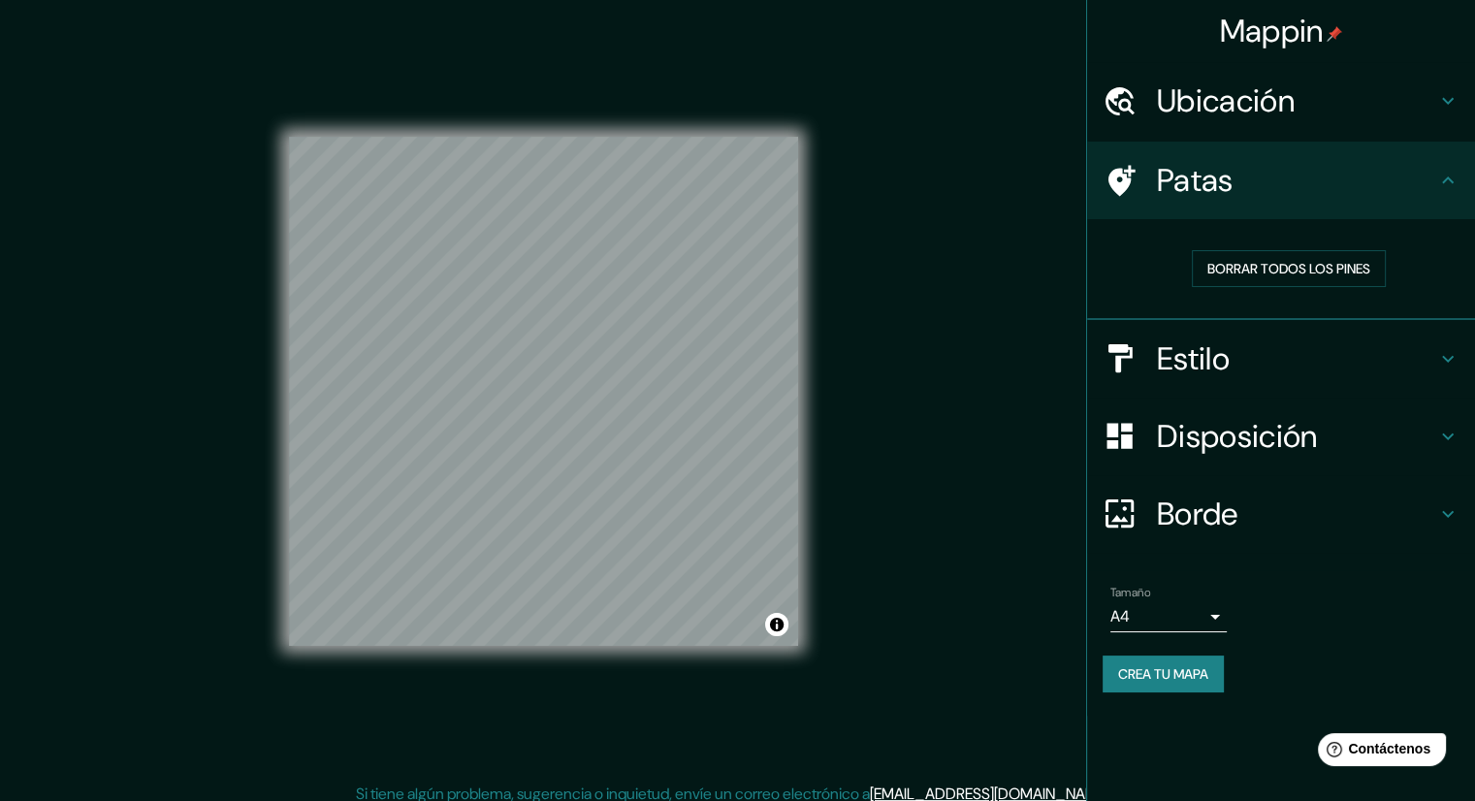
click at [1239, 114] on font "Ubicación" at bounding box center [1226, 101] width 138 height 41
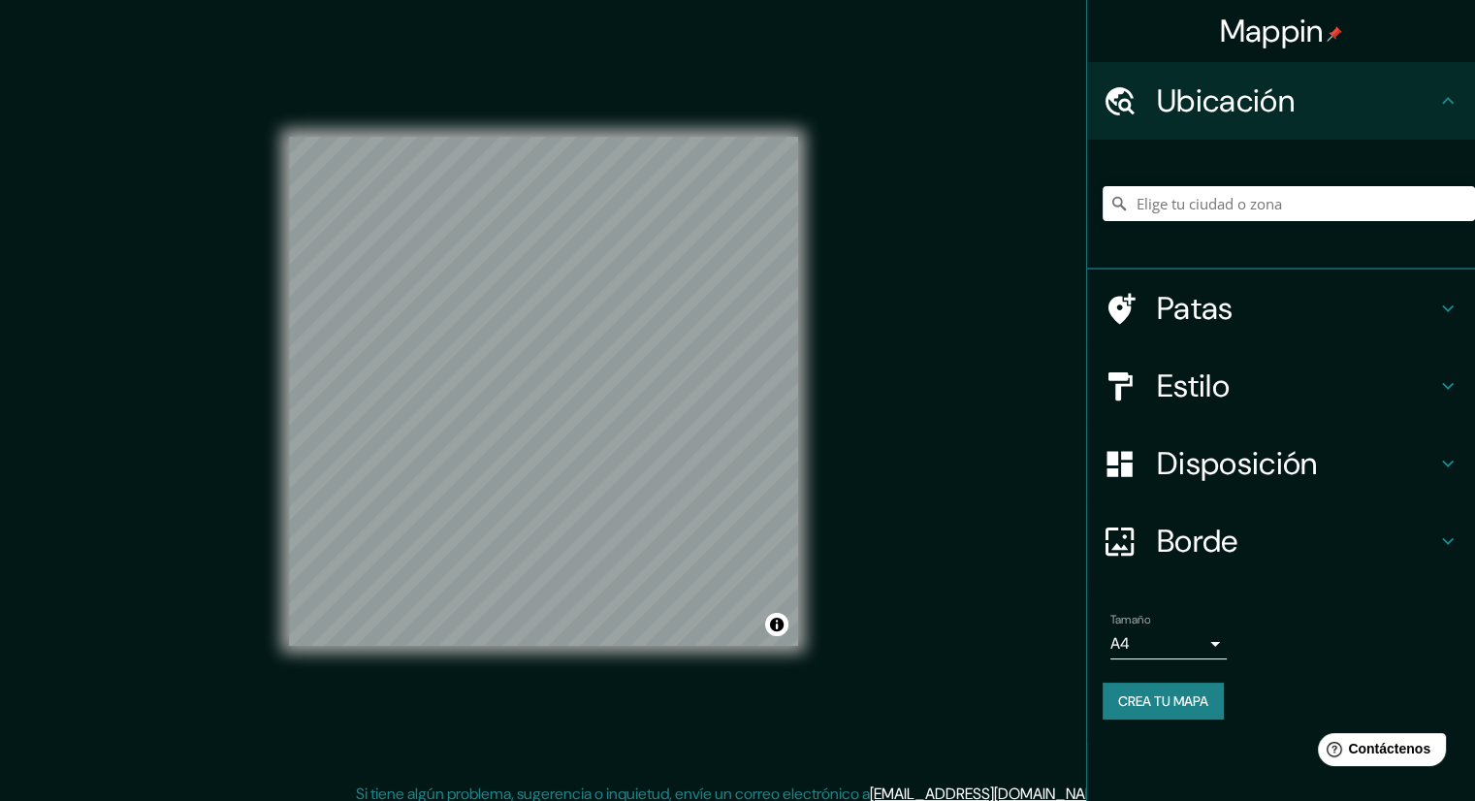
click at [1190, 694] on font "Crea tu mapa" at bounding box center [1163, 701] width 90 height 17
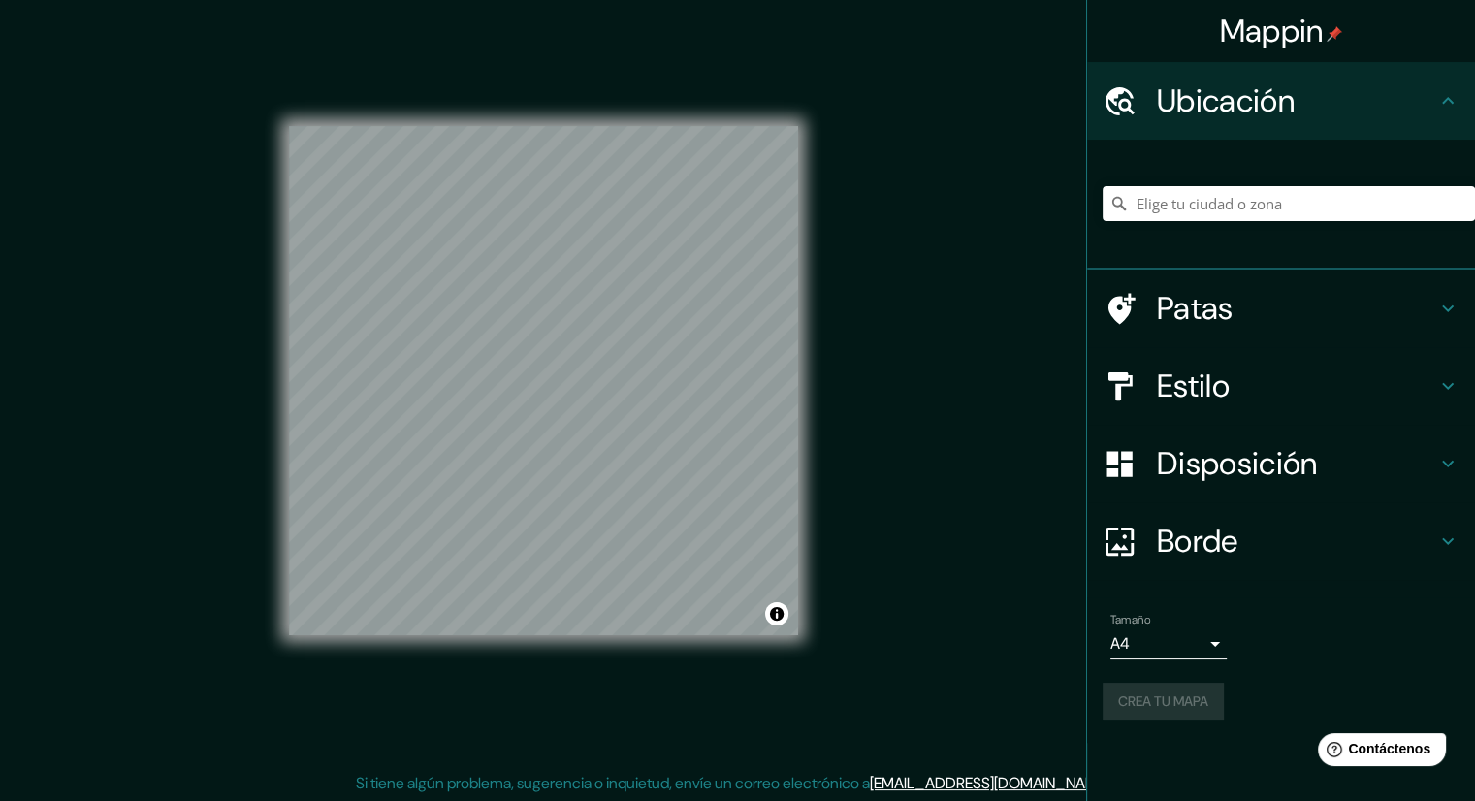
scroll to position [13, 0]
click at [1168, 692] on div "Crea tu mapa" at bounding box center [1281, 701] width 357 height 37
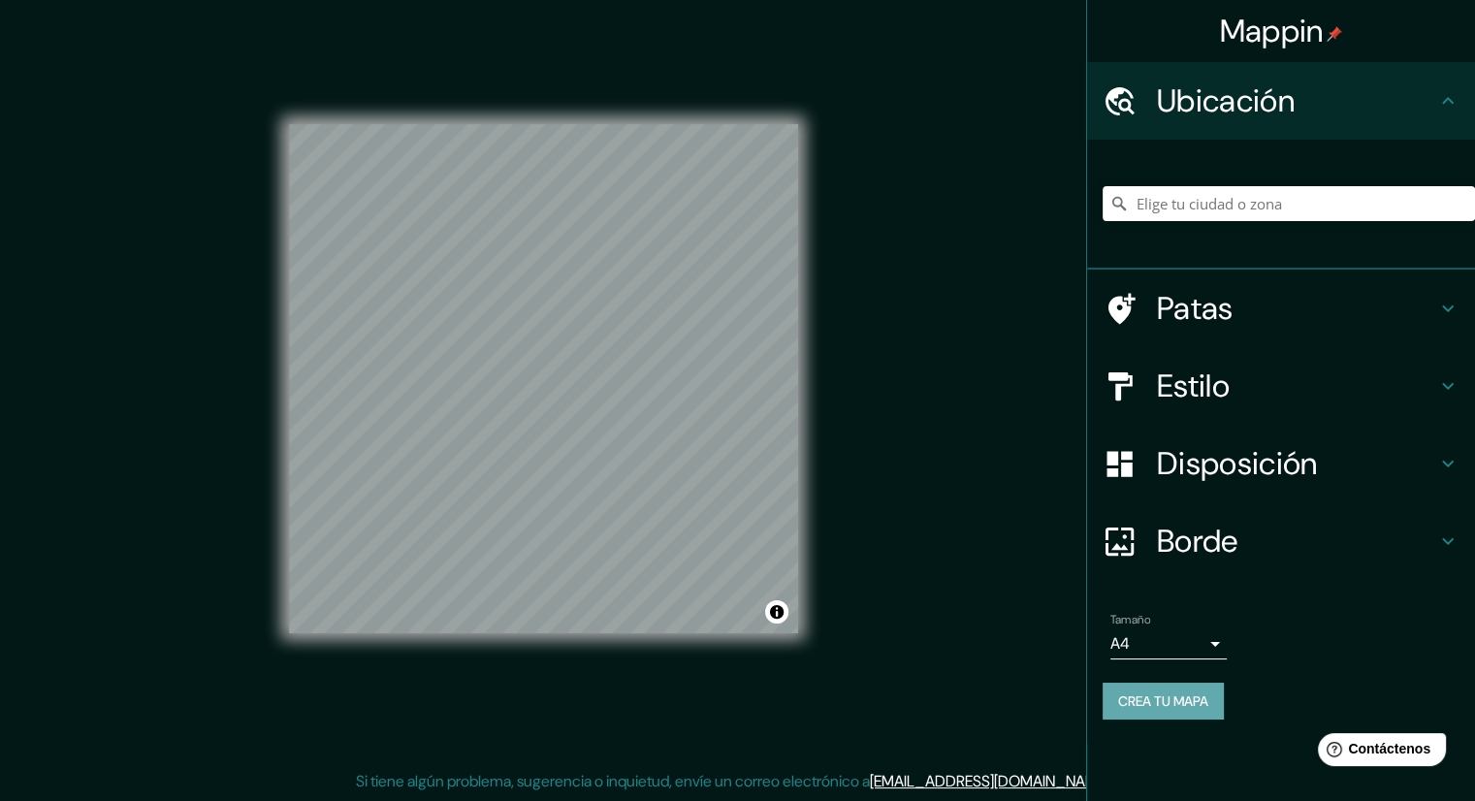
click at [1137, 700] on font "Crea tu mapa" at bounding box center [1163, 701] width 90 height 17
